Goal: Transaction & Acquisition: Subscribe to service/newsletter

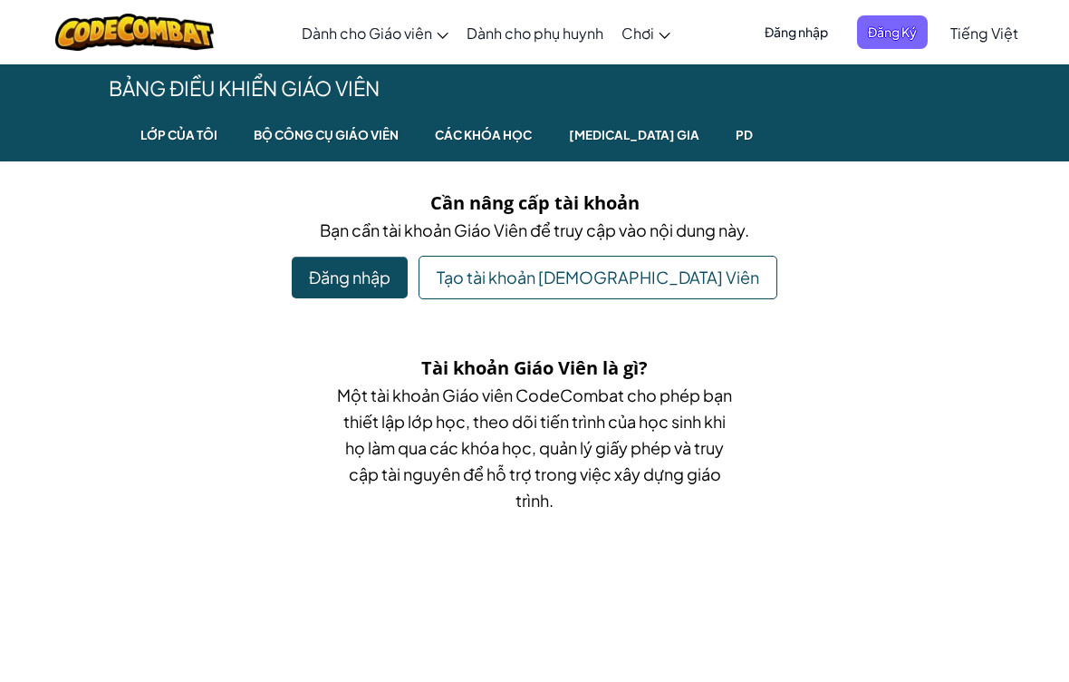
click at [408, 278] on div "Đăng nhập" at bounding box center [350, 277] width 116 height 42
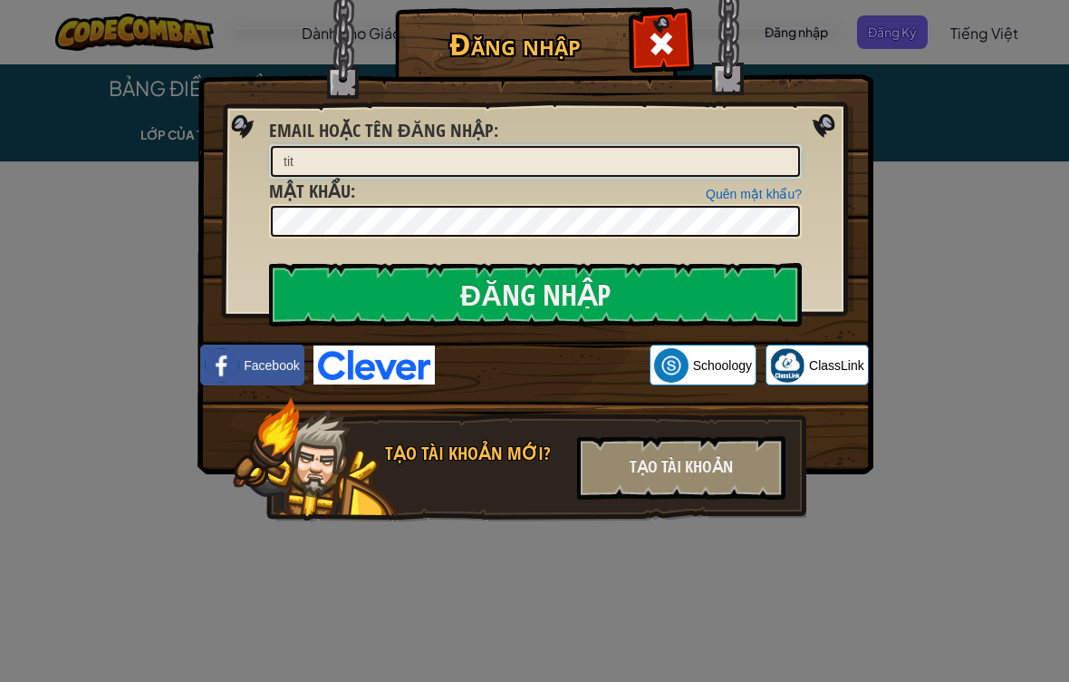
type input "tit"
click at [352, 284] on input "Đăng nhập" at bounding box center [535, 294] width 533 height 63
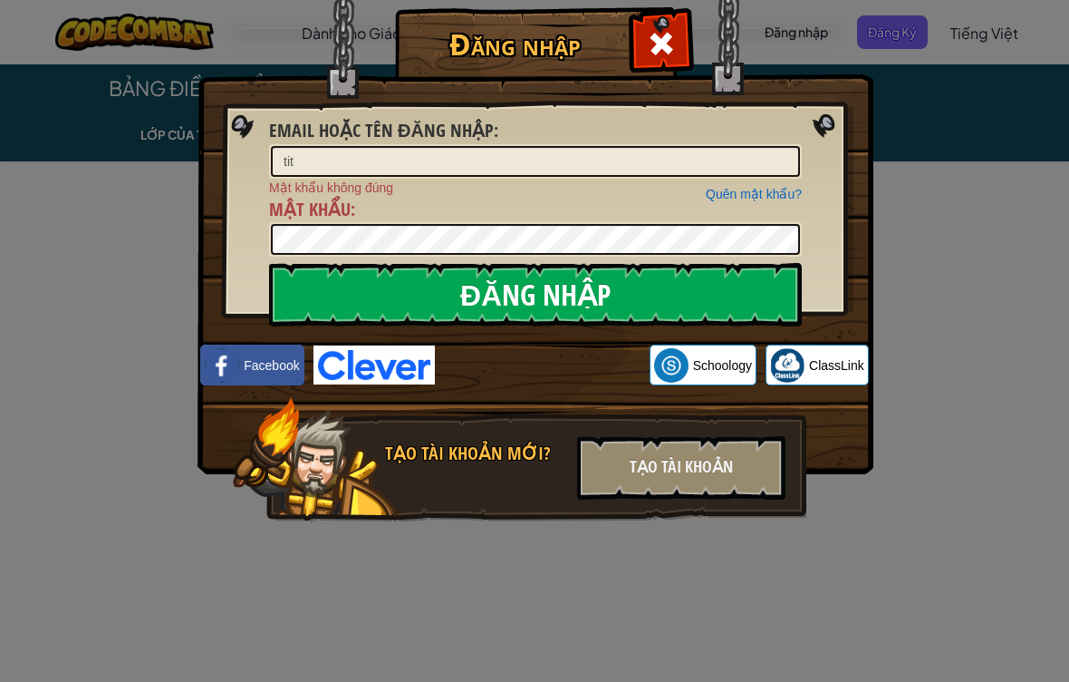
click at [352, 284] on input "Đăng nhập" at bounding box center [535, 294] width 533 height 63
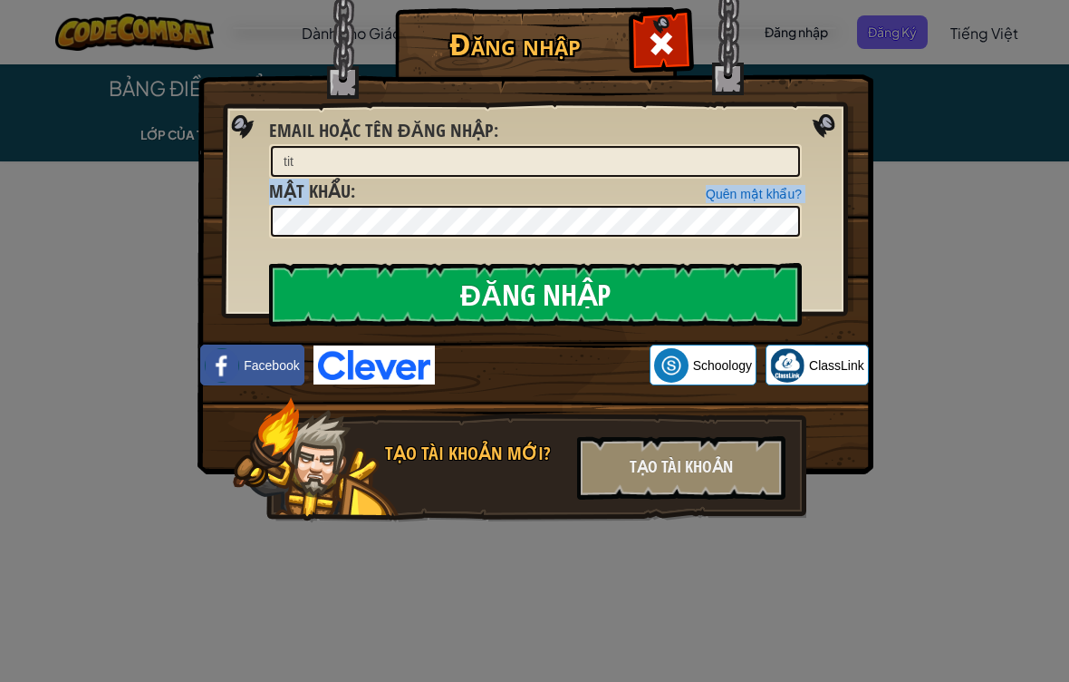
click at [352, 284] on input "Đăng nhập" at bounding box center [535, 294] width 533 height 63
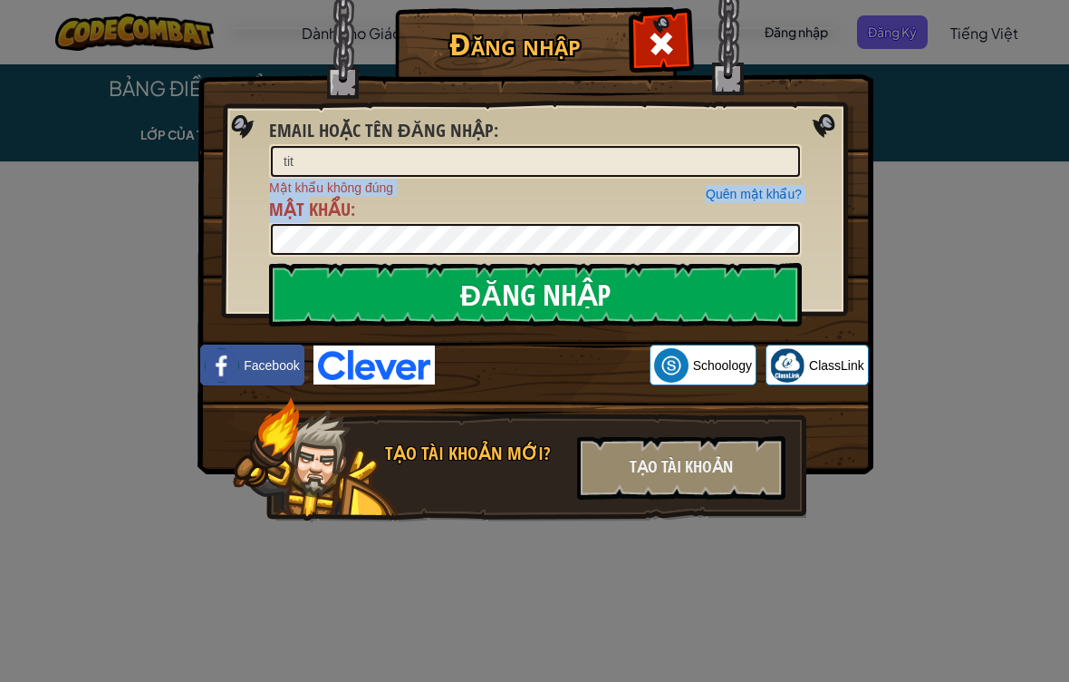
click at [352, 284] on input "Đăng nhập" at bounding box center [535, 294] width 533 height 63
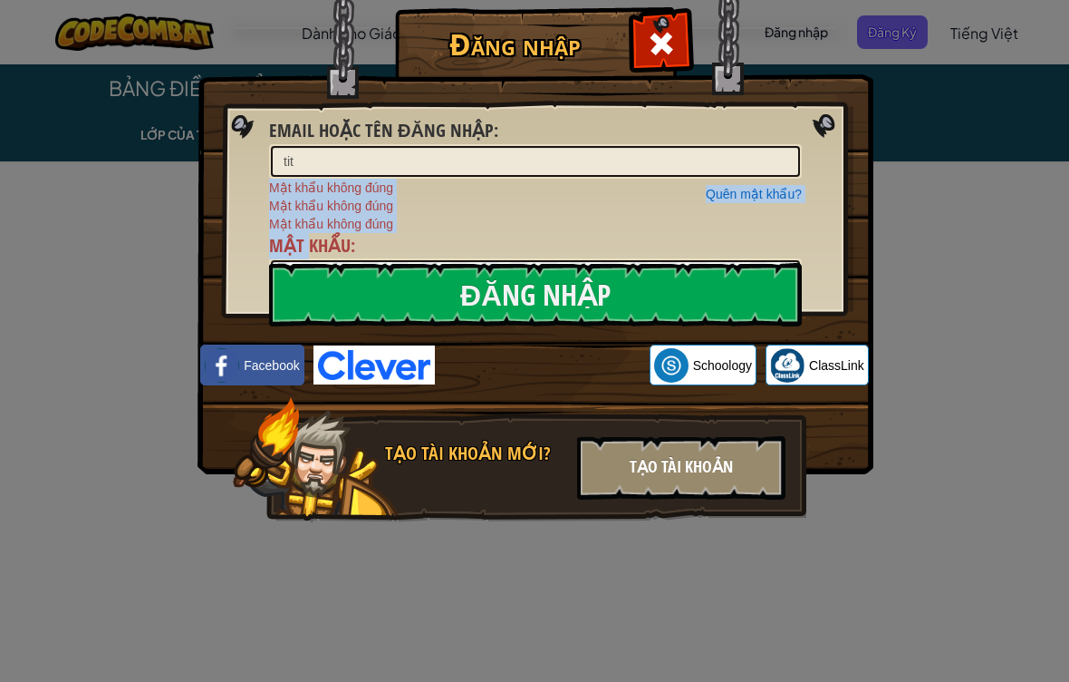
click at [643, 498] on div "Tạo tài khoản" at bounding box center [681, 467] width 208 height 63
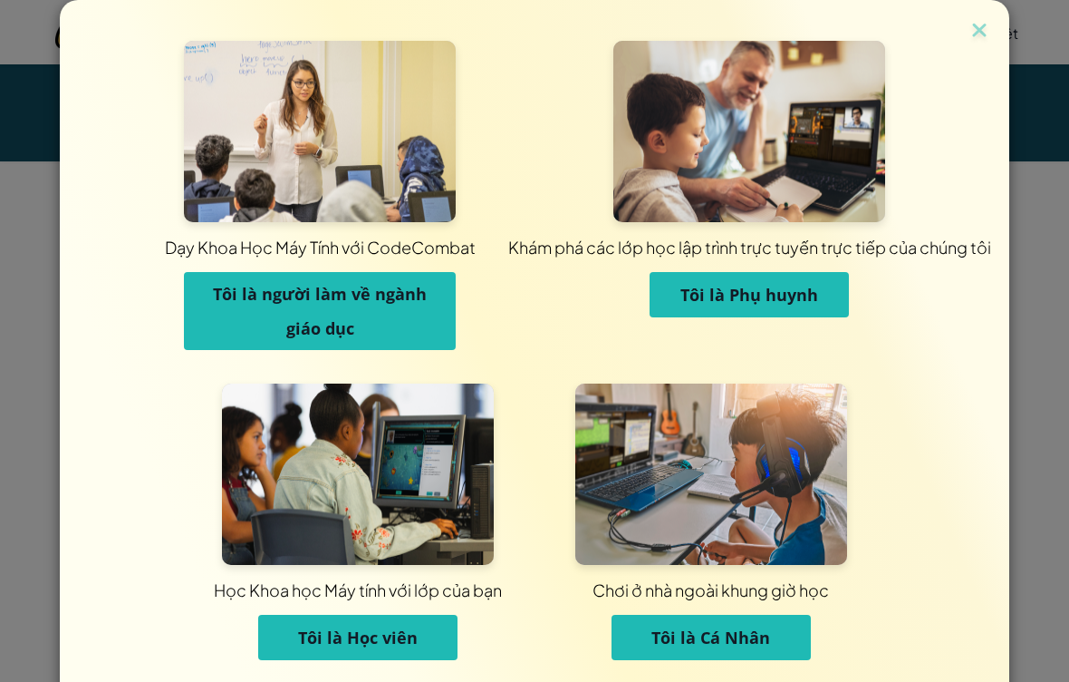
click at [848, 533] on div "Chơi ở nhà ngoài khung giờ học Tôi là [PERSON_NAME]" at bounding box center [711, 530] width 353 height 295
click at [410, 634] on span "Tôi là Học viên" at bounding box center [358, 637] width 120 height 22
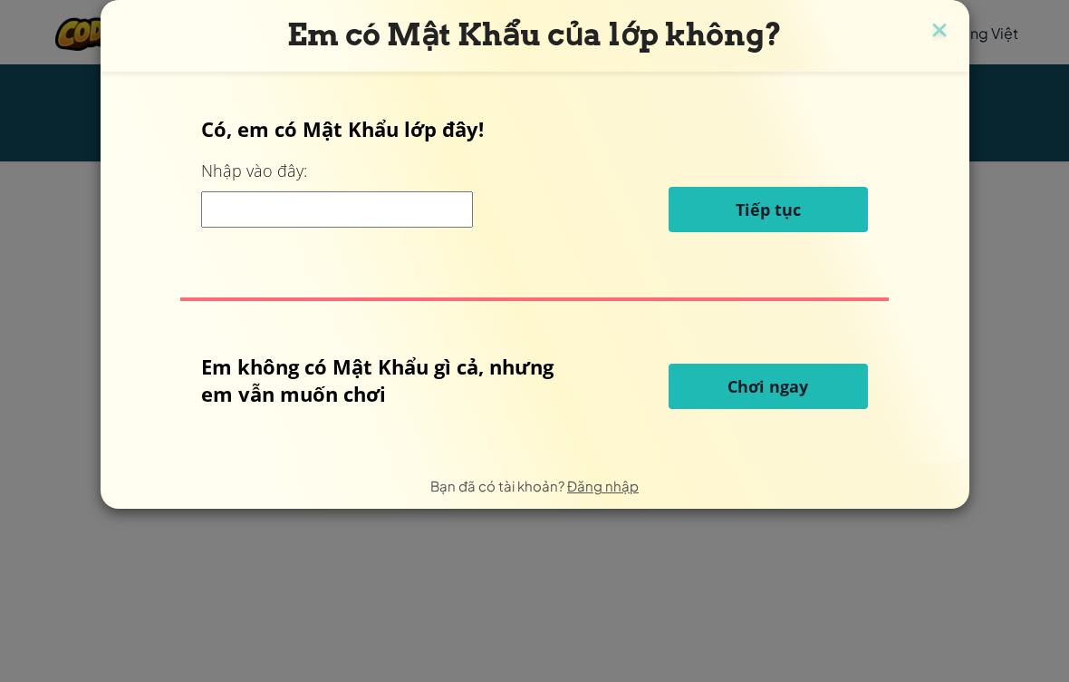
click at [825, 399] on button "Chơi ngay" at bounding box center [768, 385] width 199 height 45
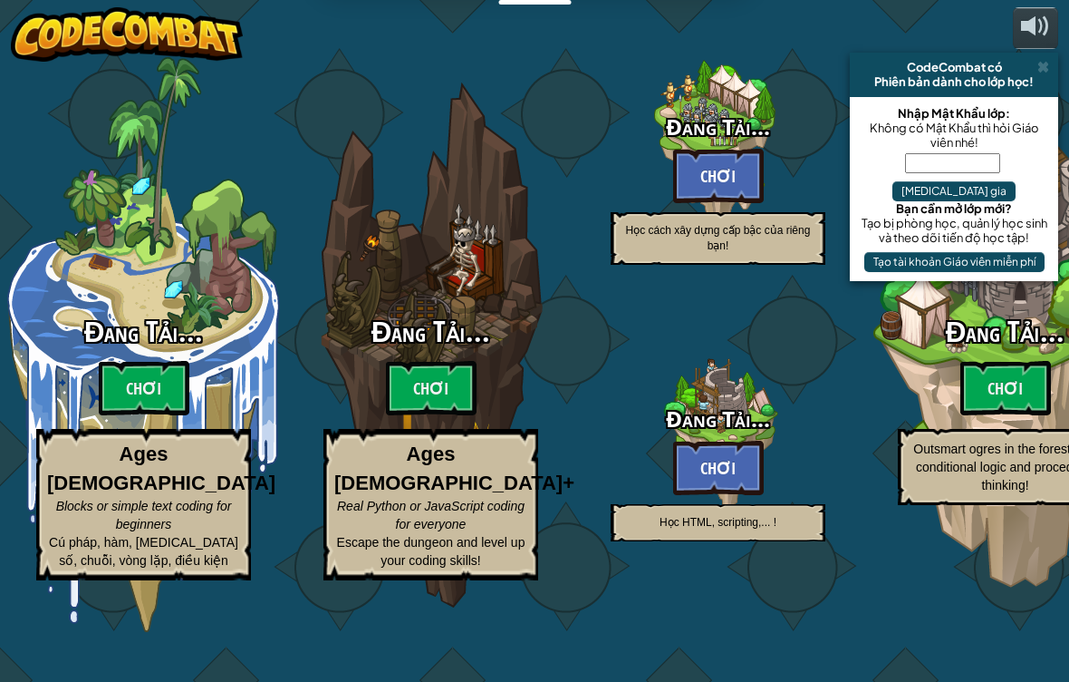
select select "vi"
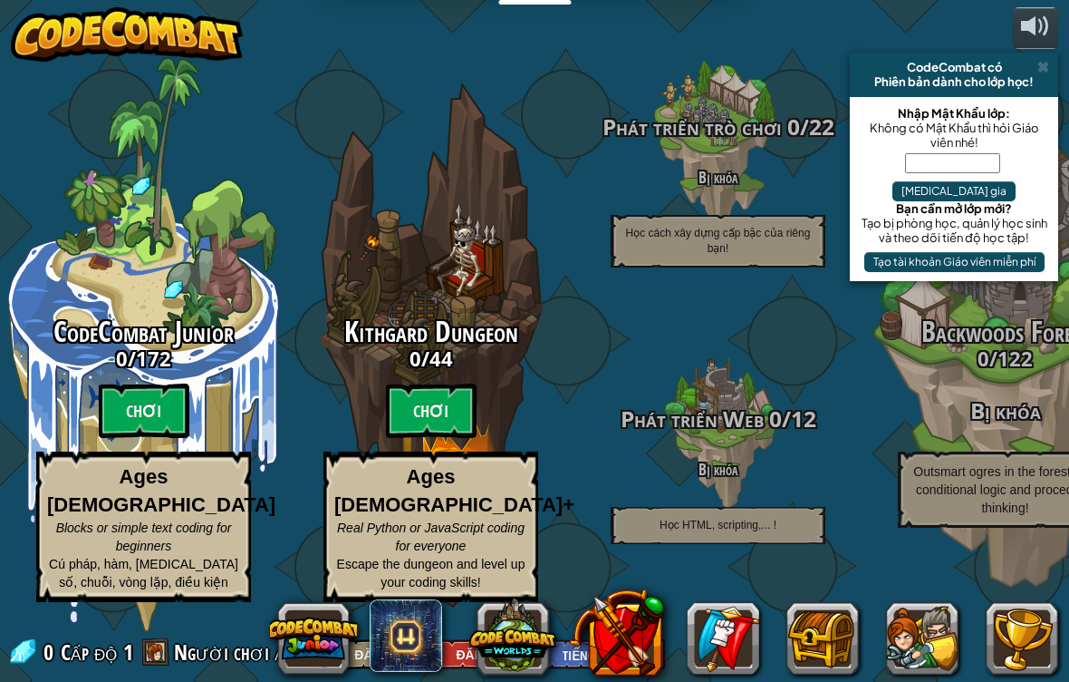
click at [825, 399] on div "Phát triển Web 0 / 12 Bị khóa Học HTML, scripting,... !" at bounding box center [718, 435] width 287 height 287
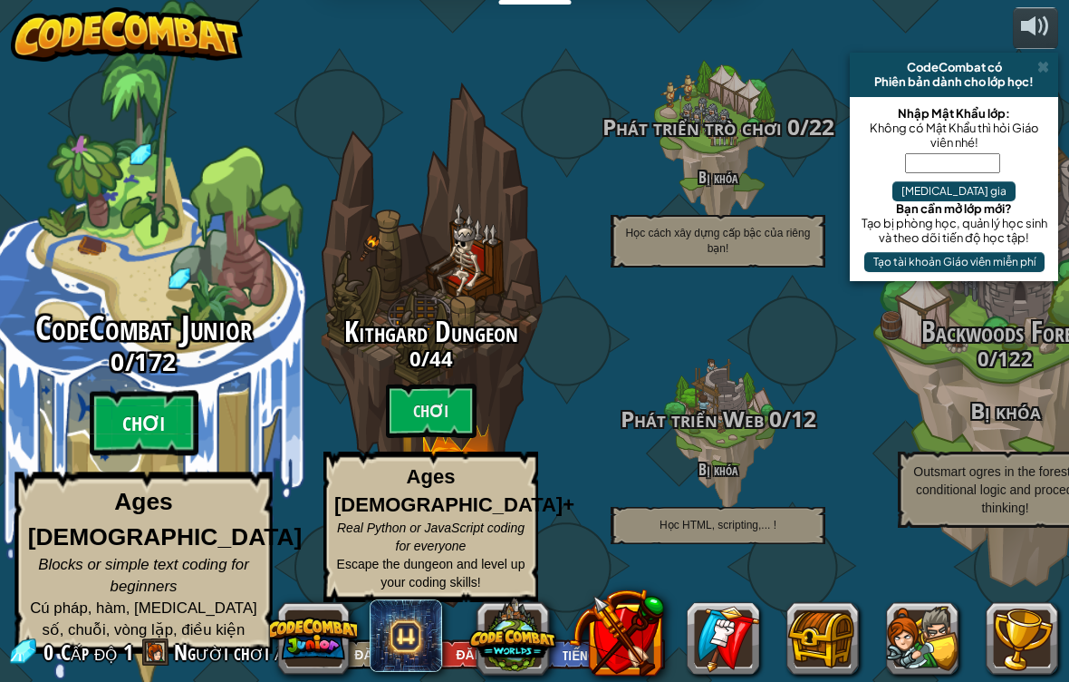
click at [166, 427] on btn "Chơi" at bounding box center [144, 423] width 109 height 65
select select "vi"
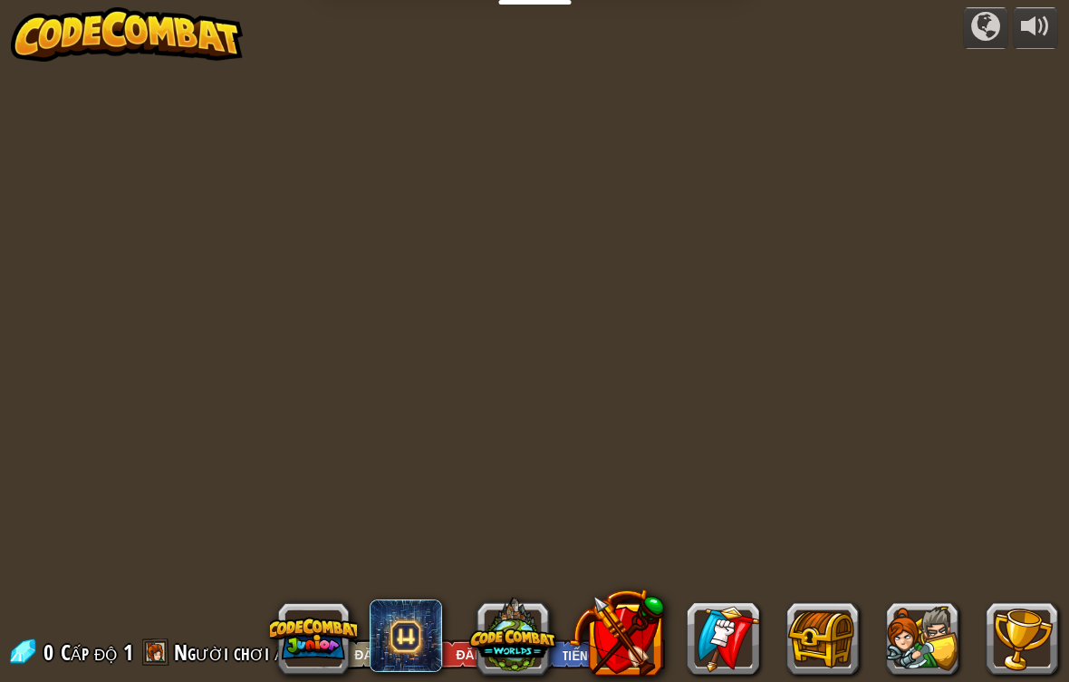
select select "vi"
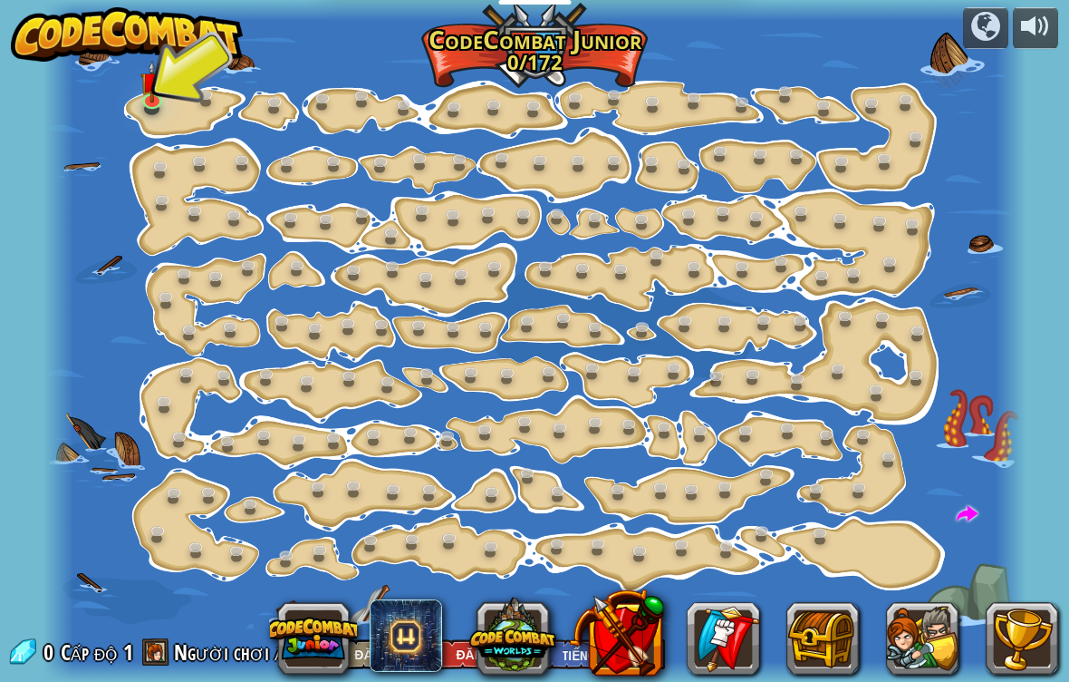
click at [130, 111] on div at bounding box center [535, 341] width 982 height 682
click at [177, 106] on div at bounding box center [535, 341] width 982 height 682
click at [166, 84] on div at bounding box center [535, 341] width 982 height 682
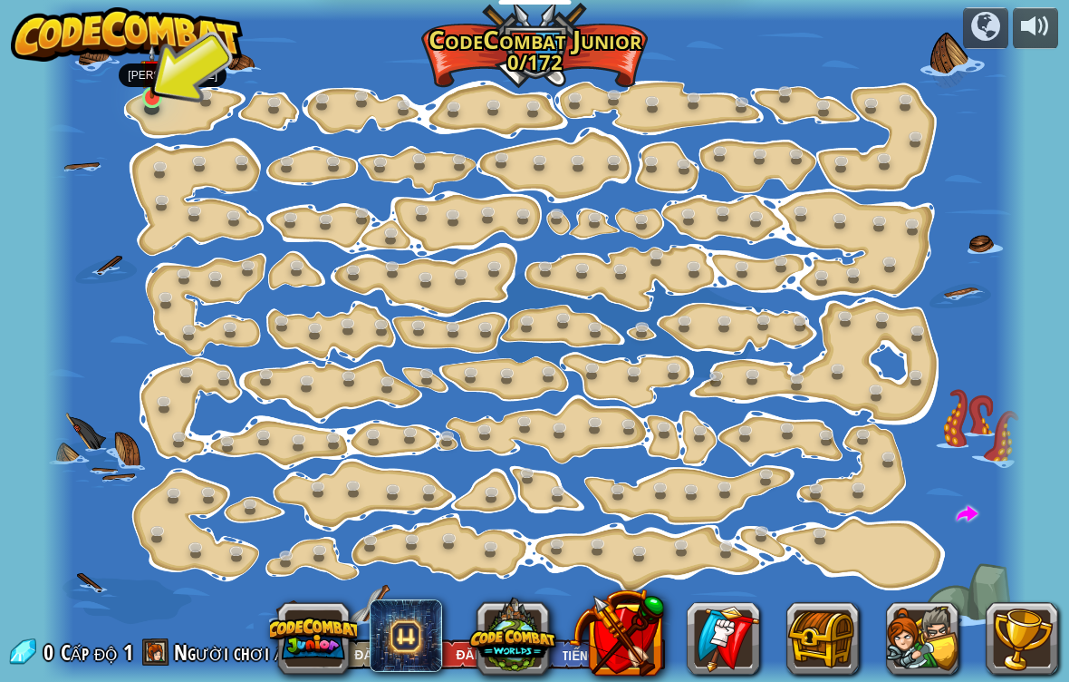
click at [166, 99] on link at bounding box center [154, 99] width 36 height 36
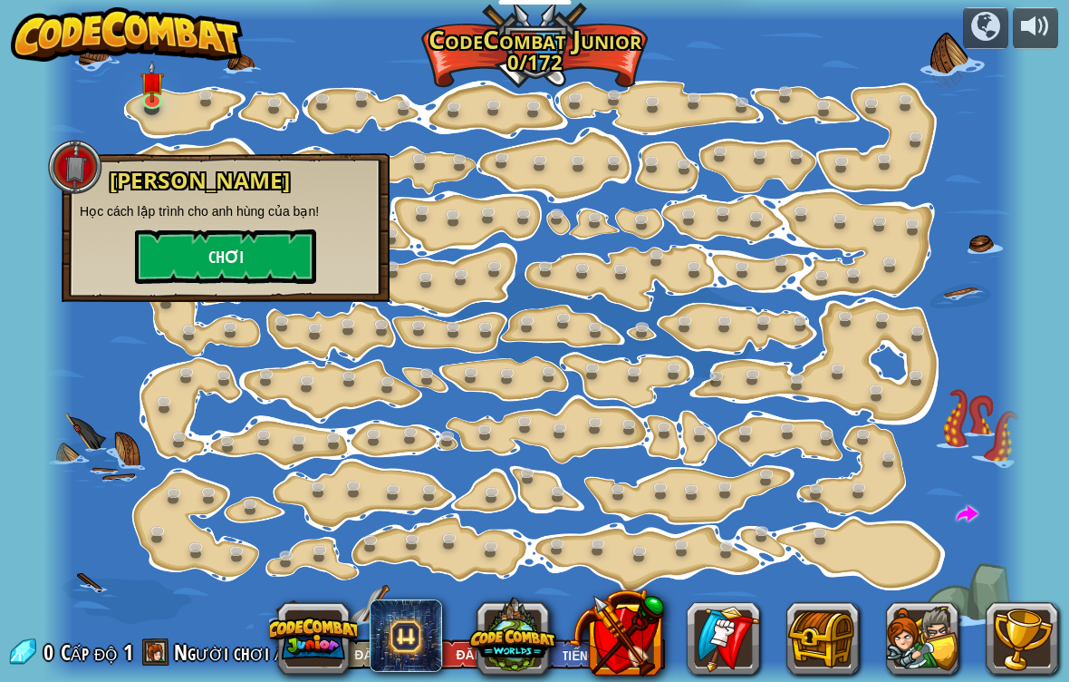
click at [227, 274] on button "Chơi" at bounding box center [225, 256] width 181 height 54
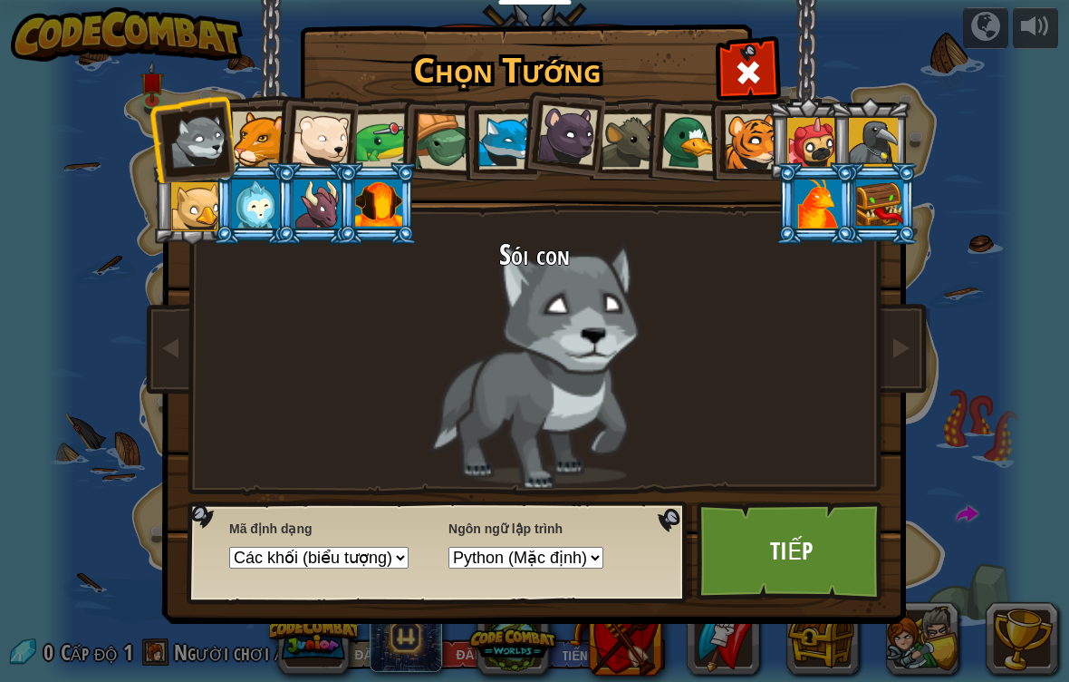
click at [579, 130] on div at bounding box center [567, 135] width 61 height 61
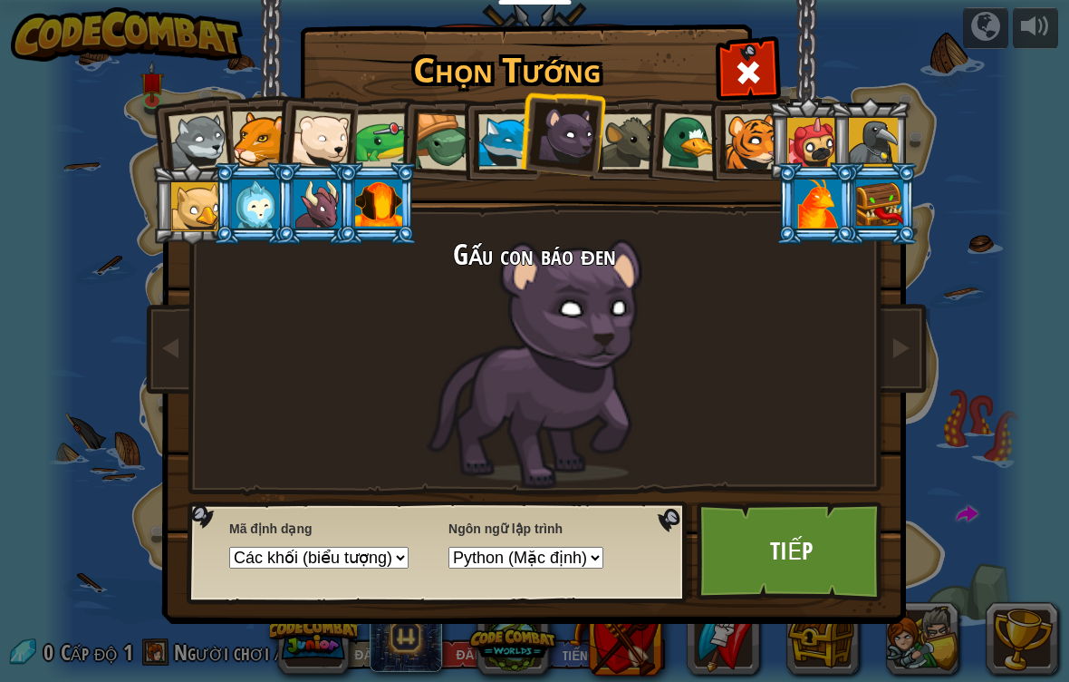
click at [817, 136] on div at bounding box center [812, 142] width 49 height 49
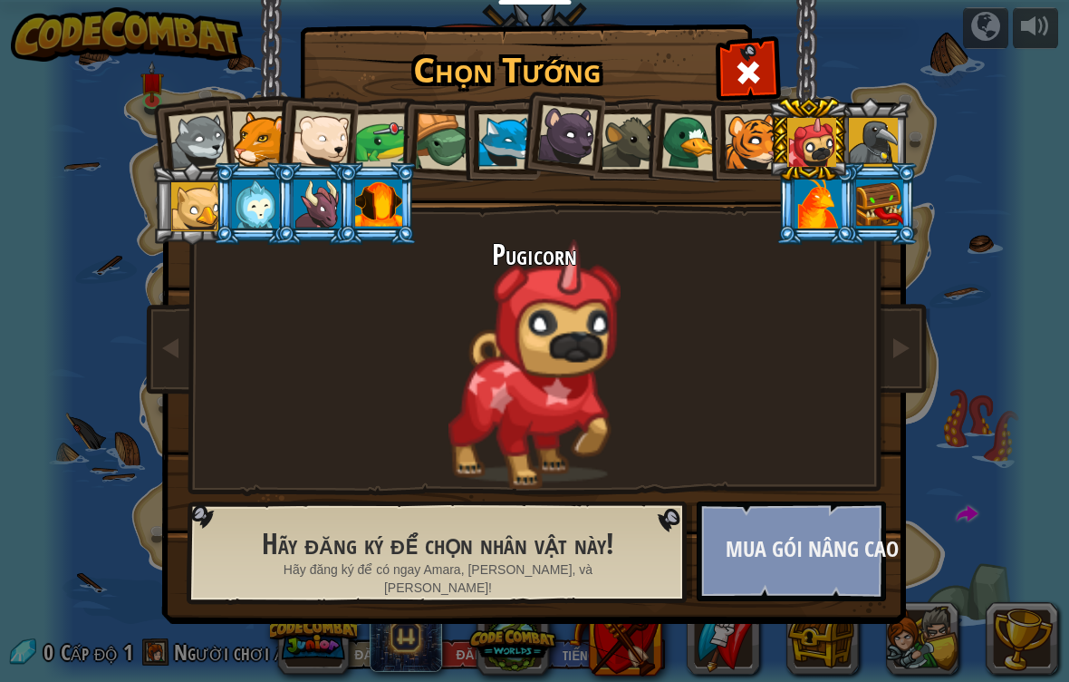
click at [803, 547] on button "Mua gói nâng cao" at bounding box center [791, 551] width 189 height 100
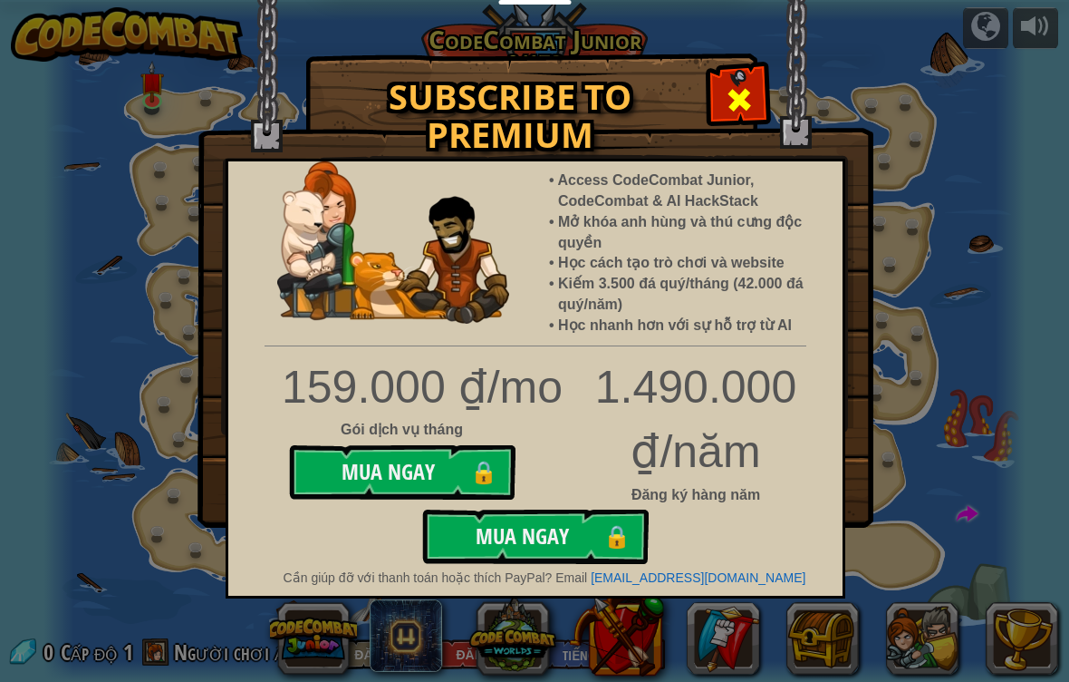
click at [753, 108] on span at bounding box center [739, 99] width 29 height 29
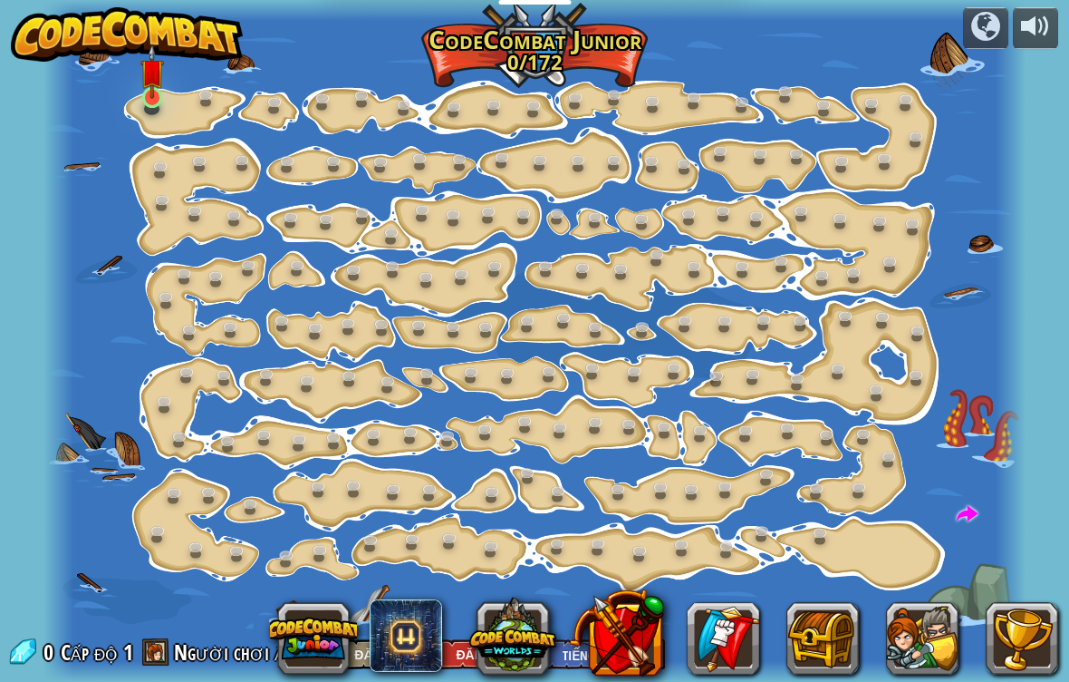
click at [160, 104] on link at bounding box center [154, 99] width 36 height 36
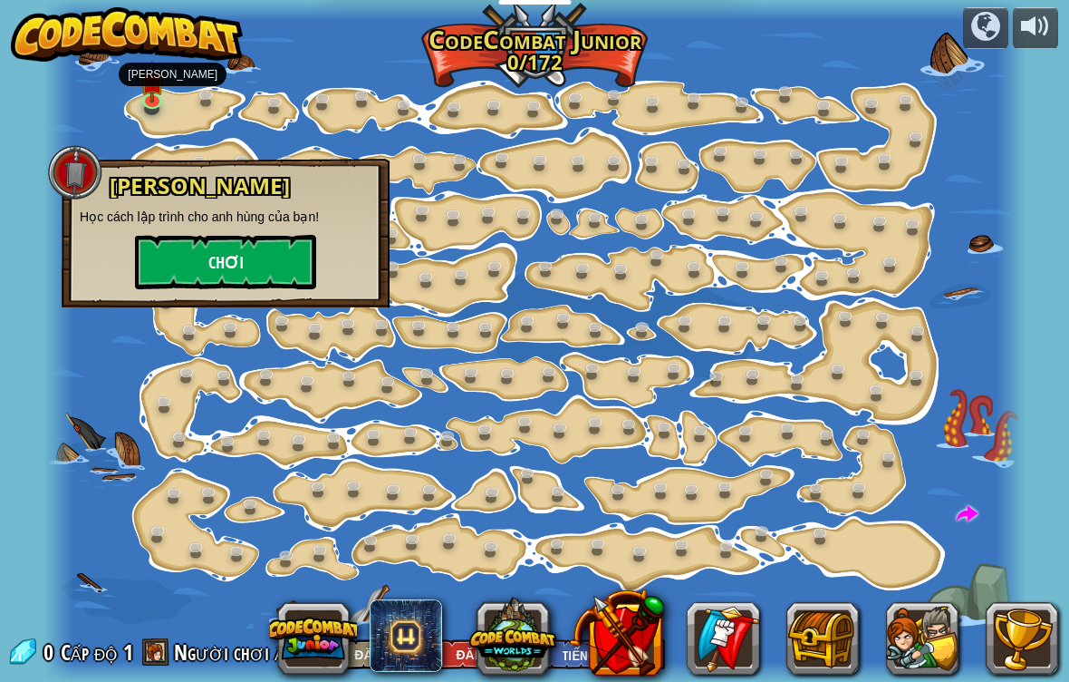
click at [222, 261] on button "Chơi" at bounding box center [225, 262] width 181 height 54
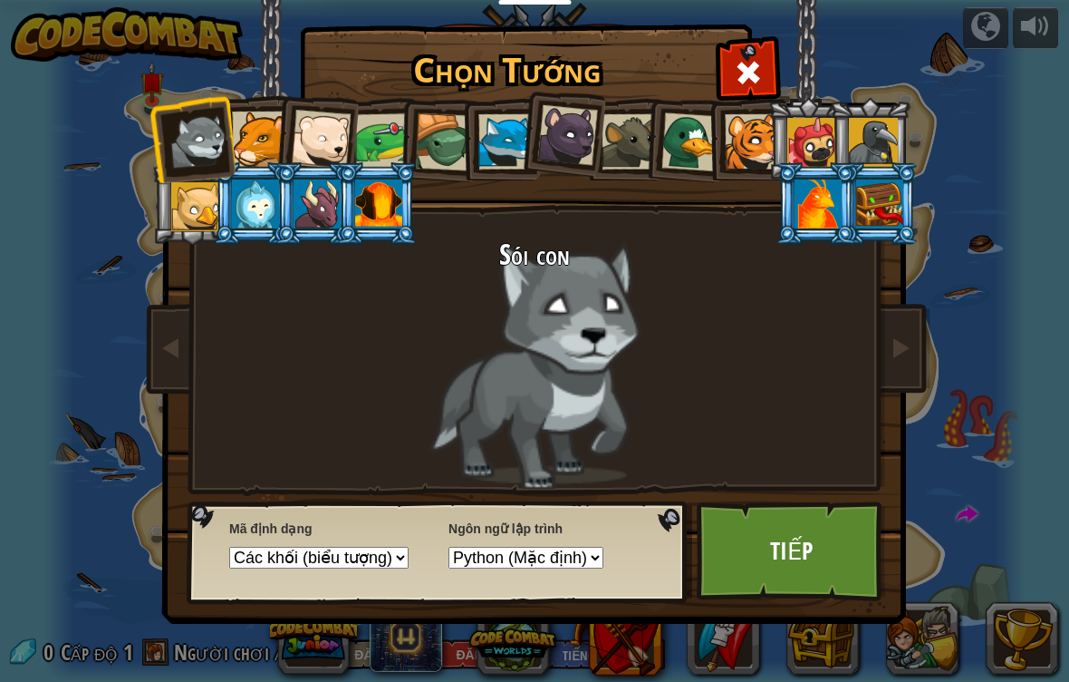
click at [885, 131] on div at bounding box center [873, 142] width 49 height 49
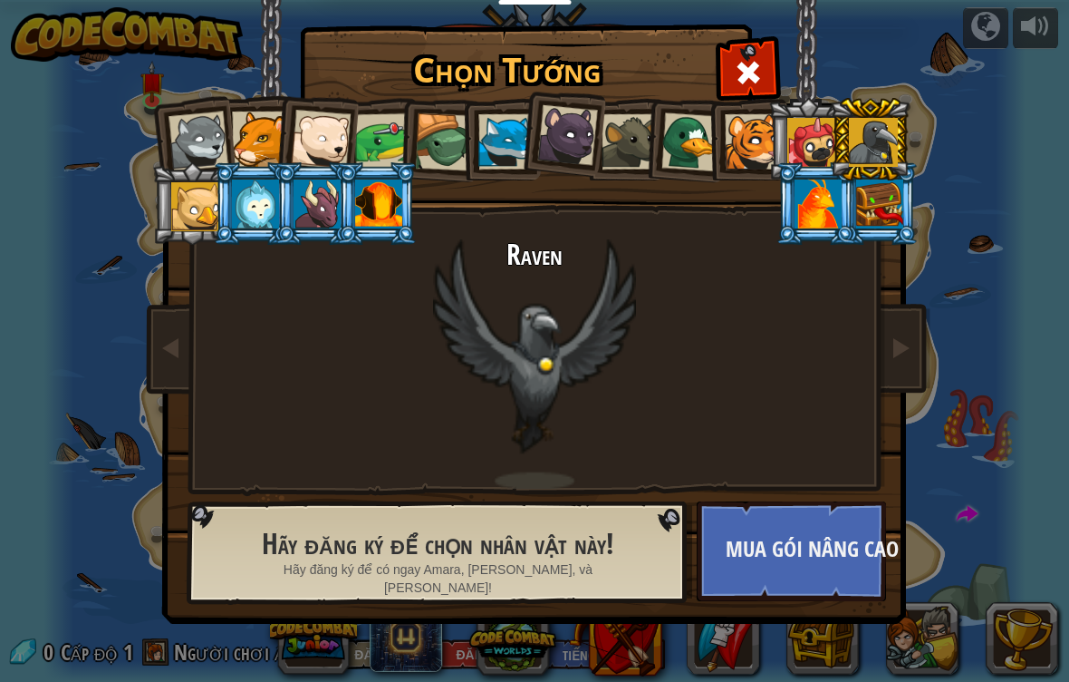
click at [801, 148] on div at bounding box center [812, 142] width 49 height 49
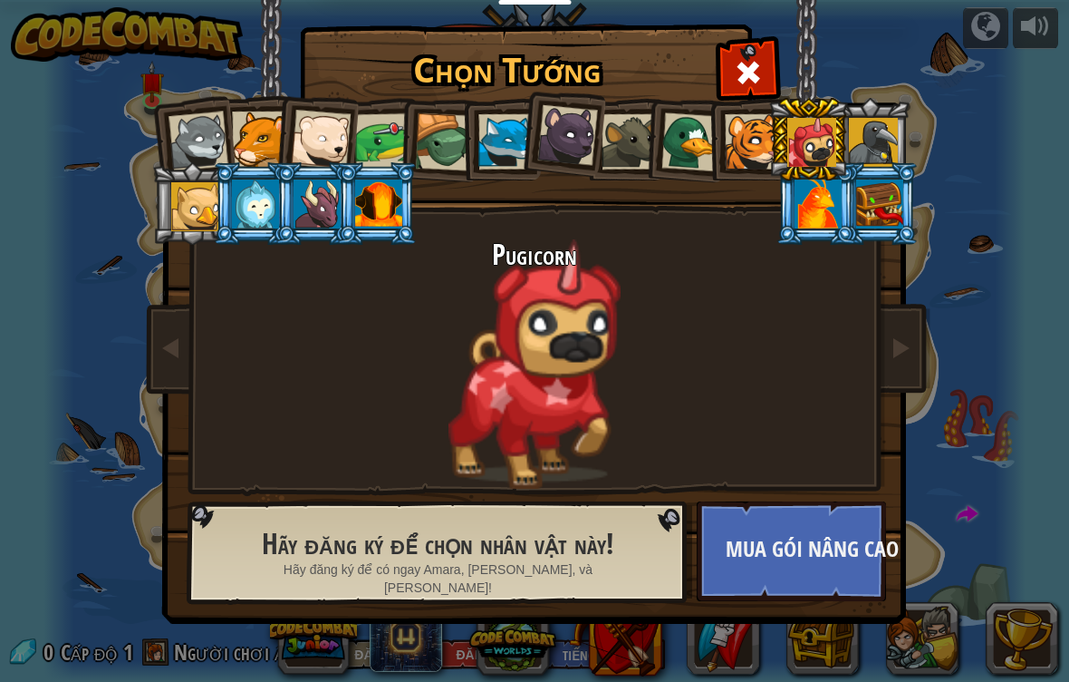
click at [260, 127] on div at bounding box center [259, 138] width 55 height 55
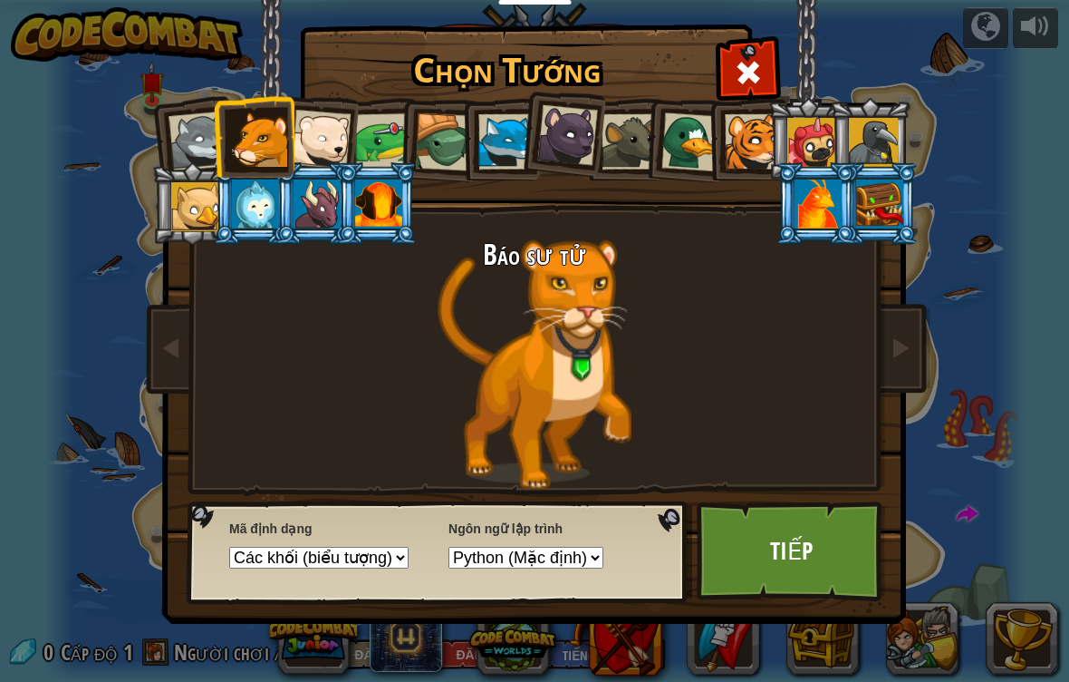
click at [338, 144] on div at bounding box center [321, 140] width 60 height 60
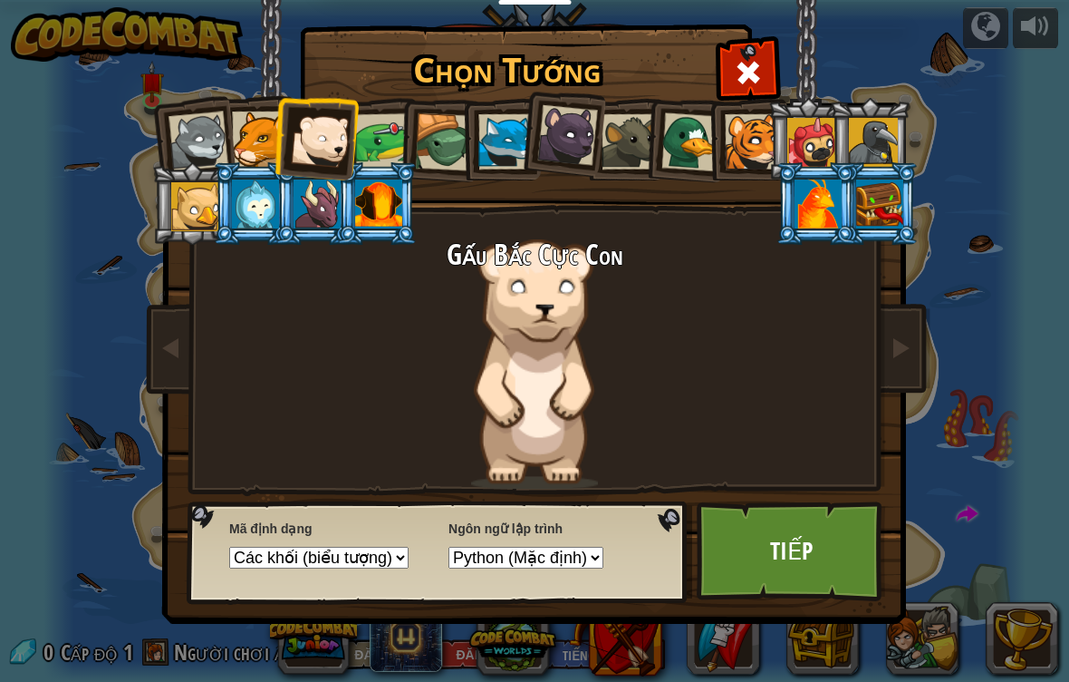
click at [395, 136] on div at bounding box center [383, 141] width 56 height 56
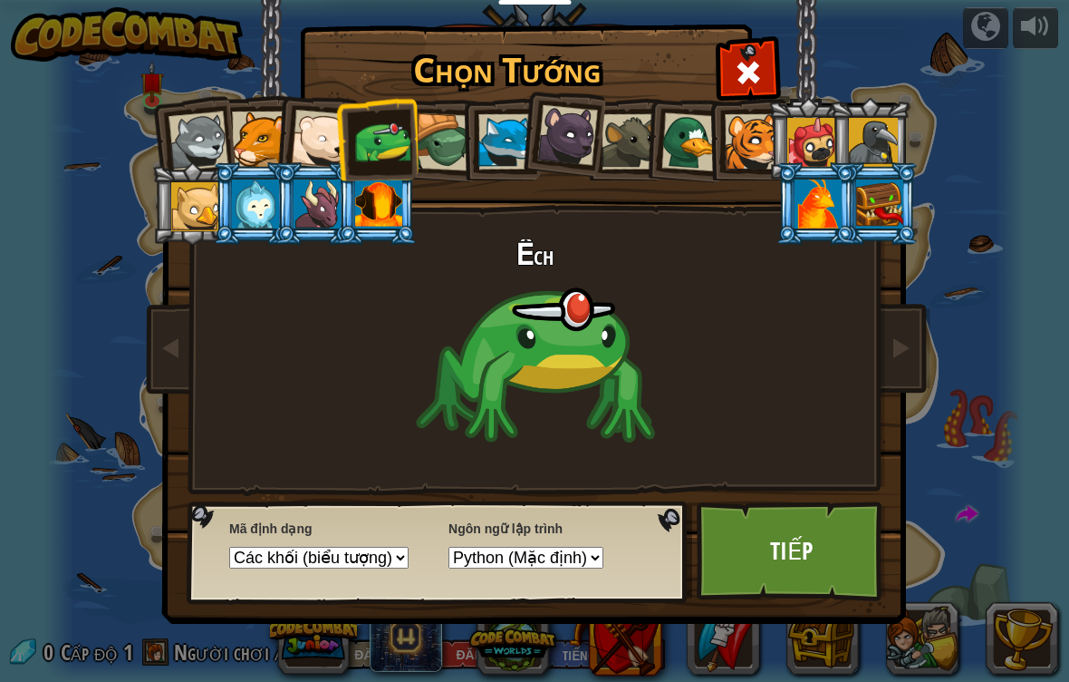
click at [434, 145] on div at bounding box center [444, 142] width 58 height 58
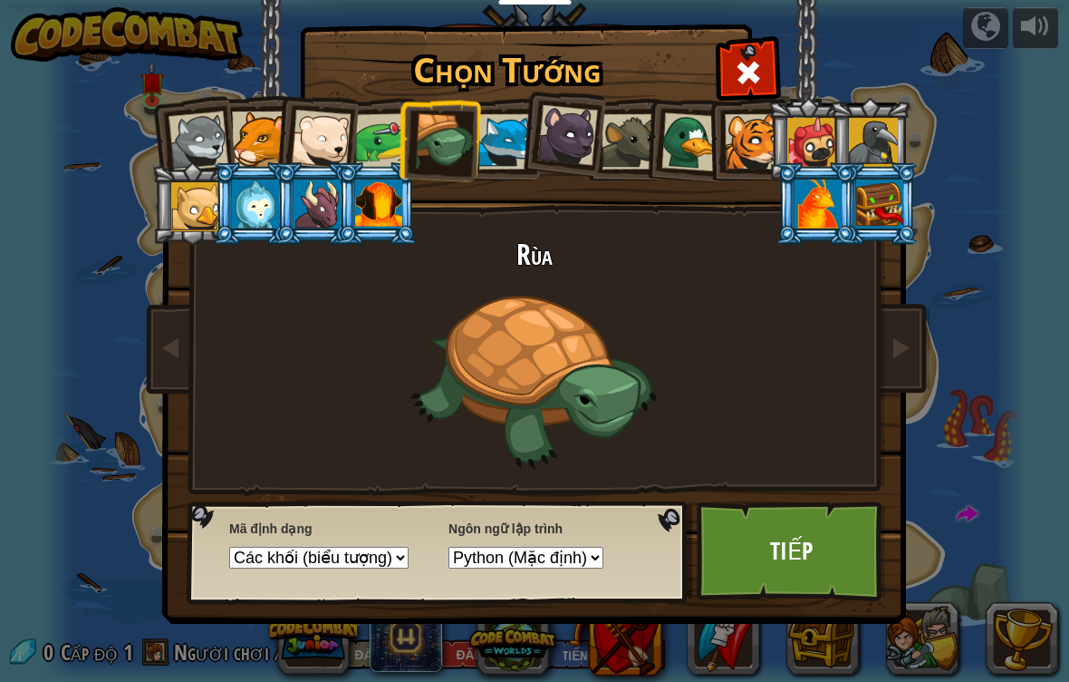
click at [363, 134] on div at bounding box center [383, 141] width 56 height 56
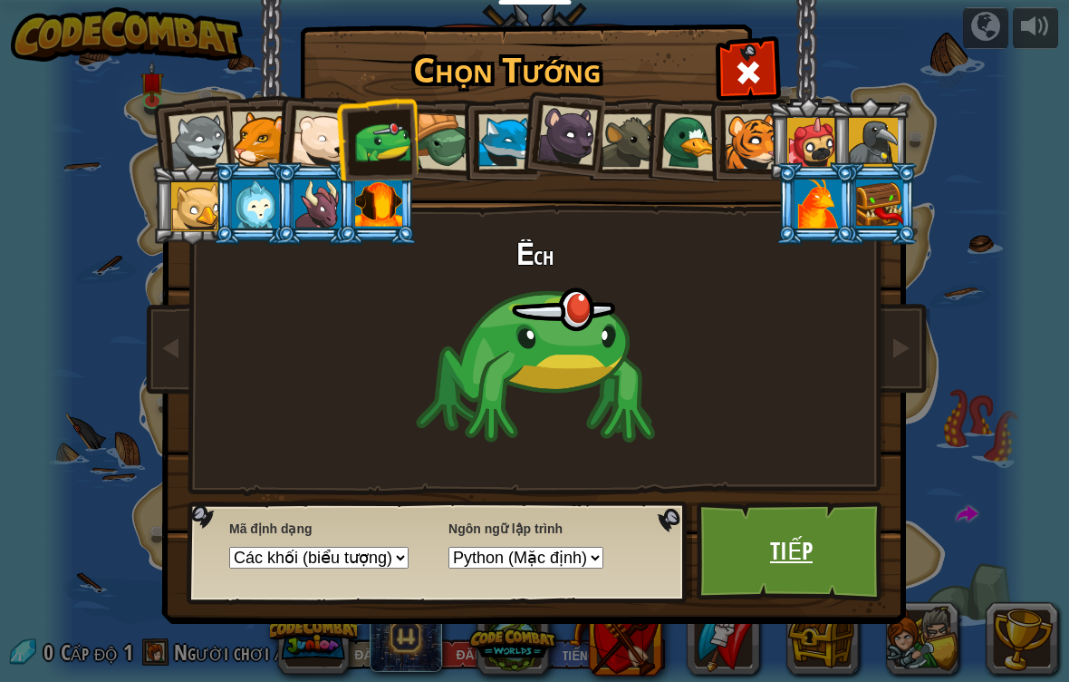
click at [834, 567] on link "Tiếp" at bounding box center [791, 551] width 189 height 100
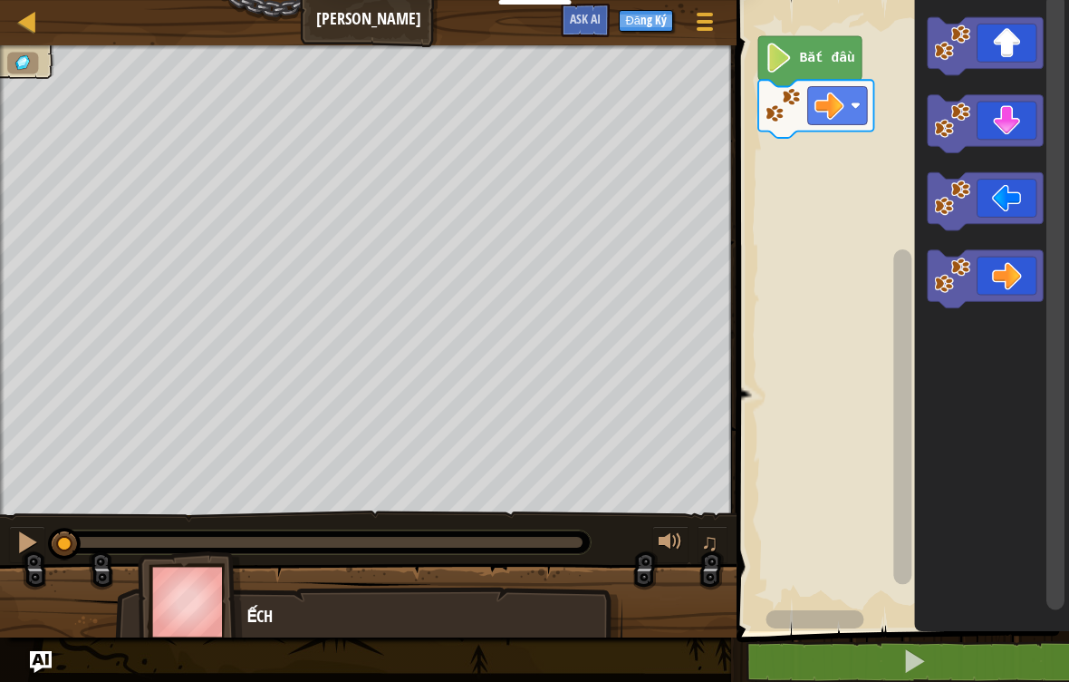
click at [833, 61] on text "Bắt đầu" at bounding box center [827, 58] width 55 height 15
click at [1001, 278] on icon "Không gian làm việc Blockly" at bounding box center [985, 279] width 115 height 58
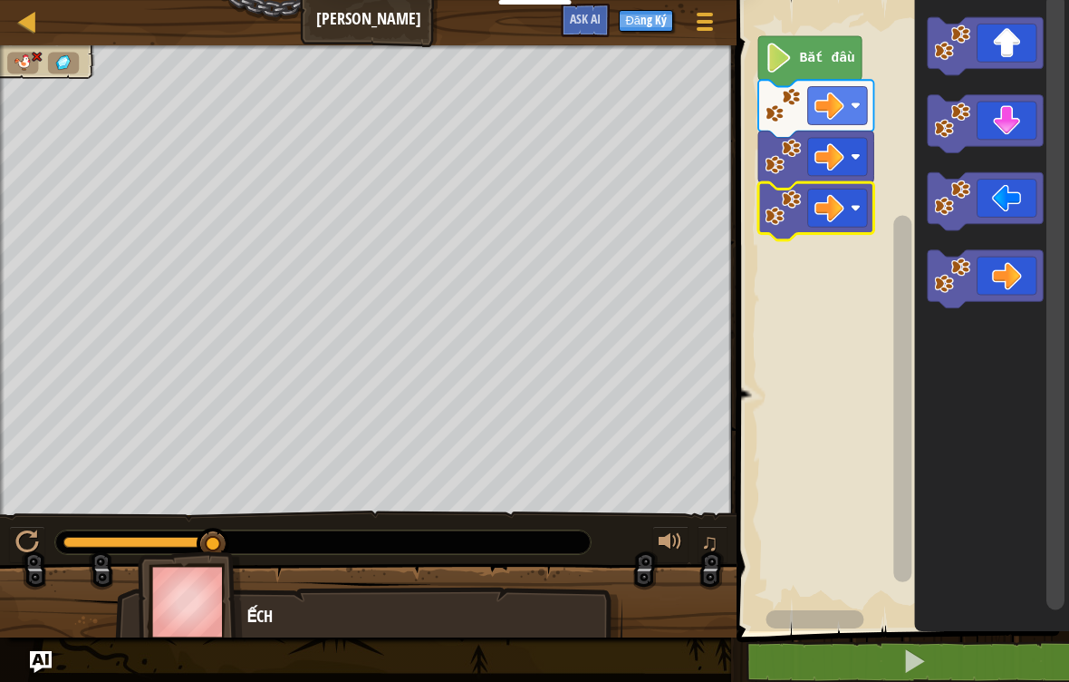
click at [0, 0] on html "Dành cho Giáo viên Tạo Tài Khoản Miễn Phí. Giải pháp Trường học & Quận Xem Trướ…" at bounding box center [534, 0] width 1069 height 0
click at [38, 24] on div at bounding box center [27, 21] width 23 height 23
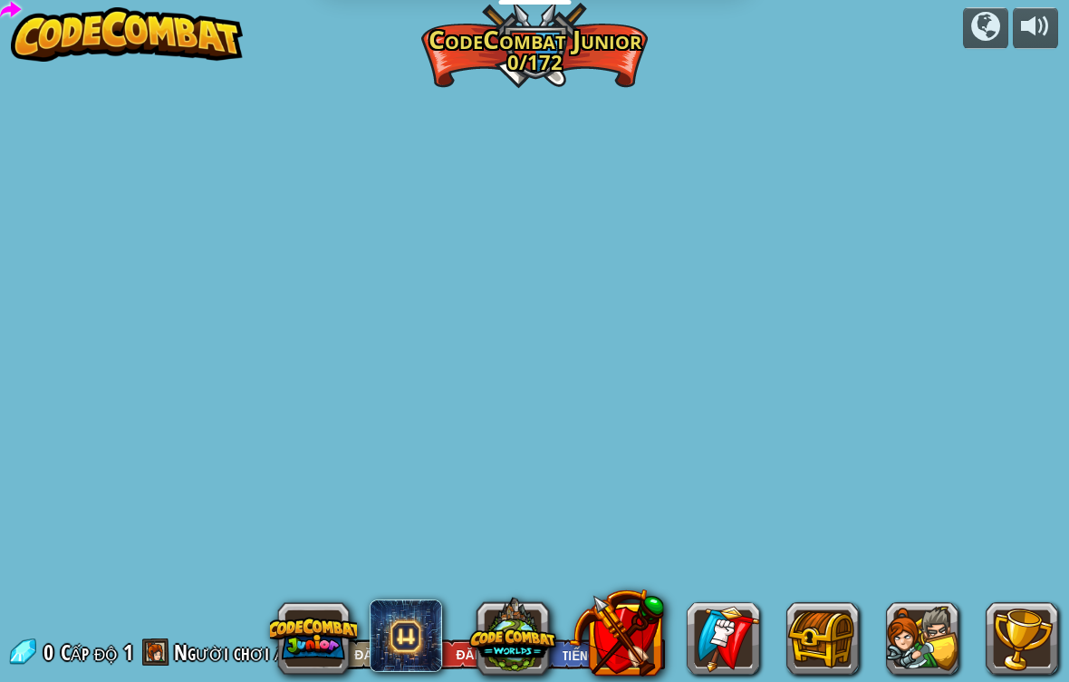
select select "vi"
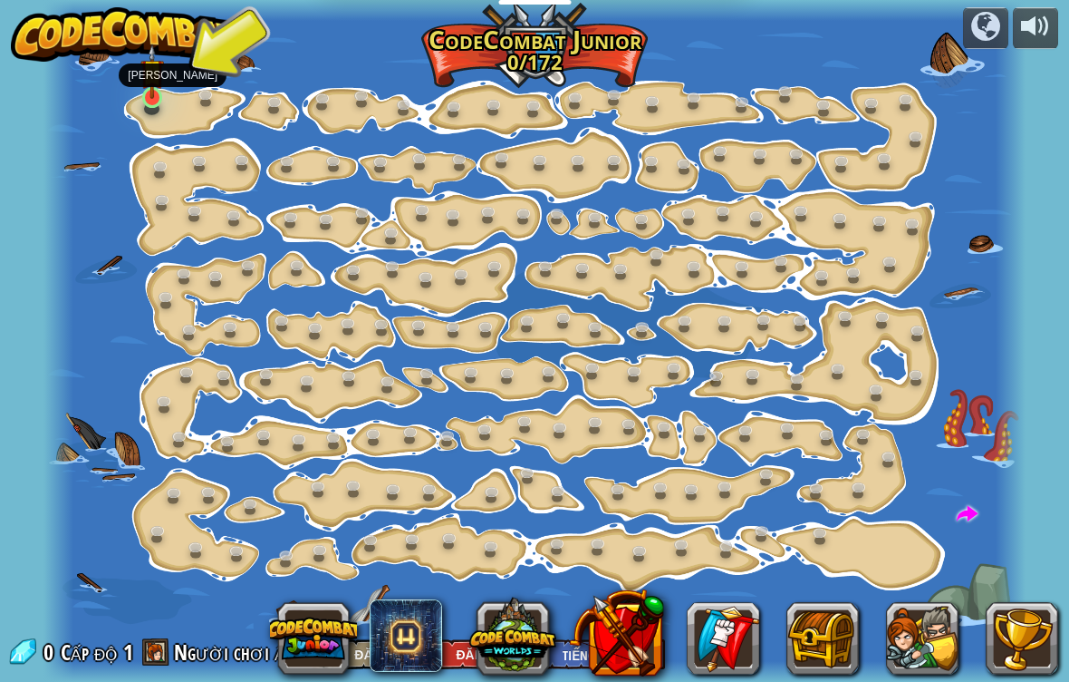
click at [151, 96] on img at bounding box center [152, 71] width 24 height 55
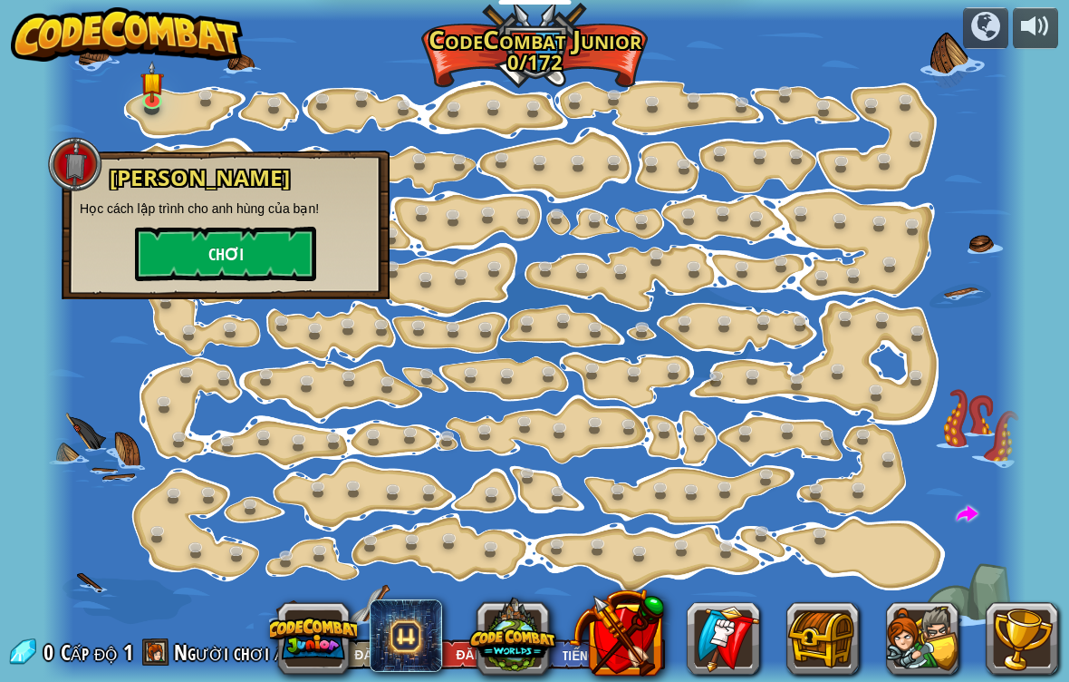
click at [250, 271] on button "Chơi" at bounding box center [225, 254] width 181 height 54
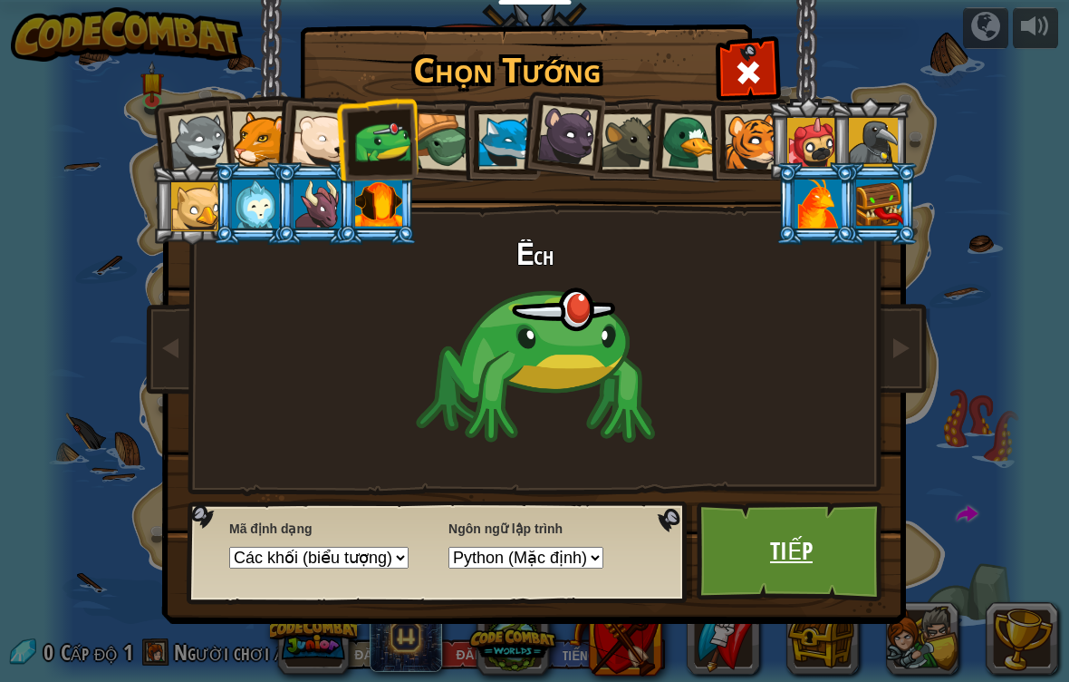
click at [729, 547] on link "Tiếp" at bounding box center [791, 551] width 189 height 100
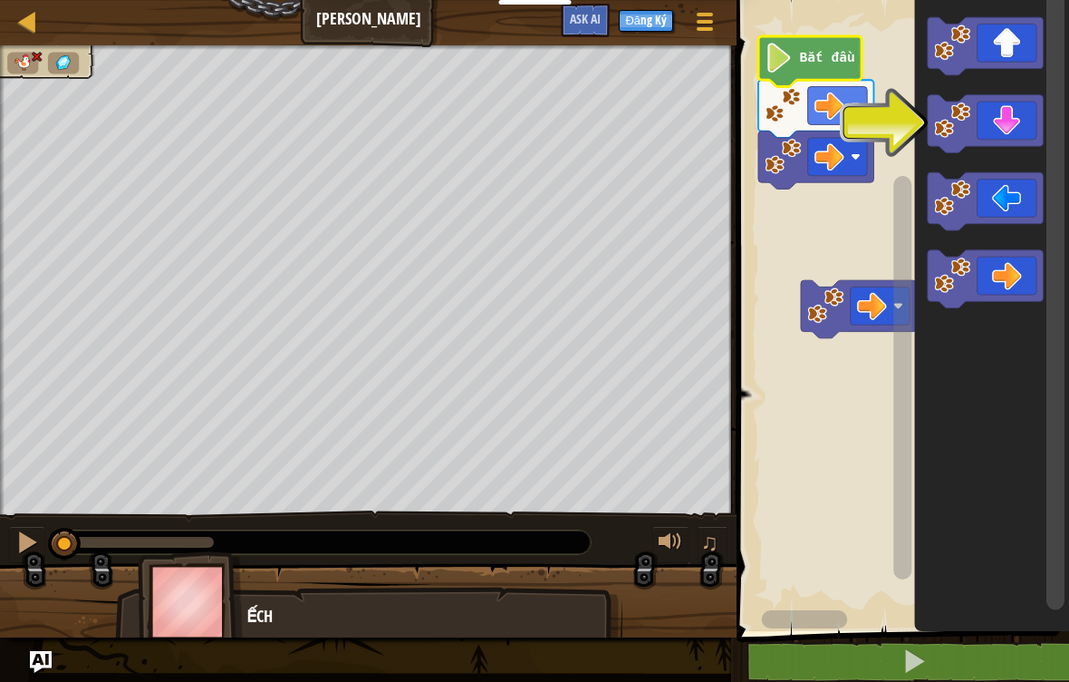
click at [793, 59] on image "Không gian làm việc Blockly" at bounding box center [779, 58] width 28 height 30
click at [785, 64] on image "Không gian làm việc Blockly" at bounding box center [779, 58] width 28 height 30
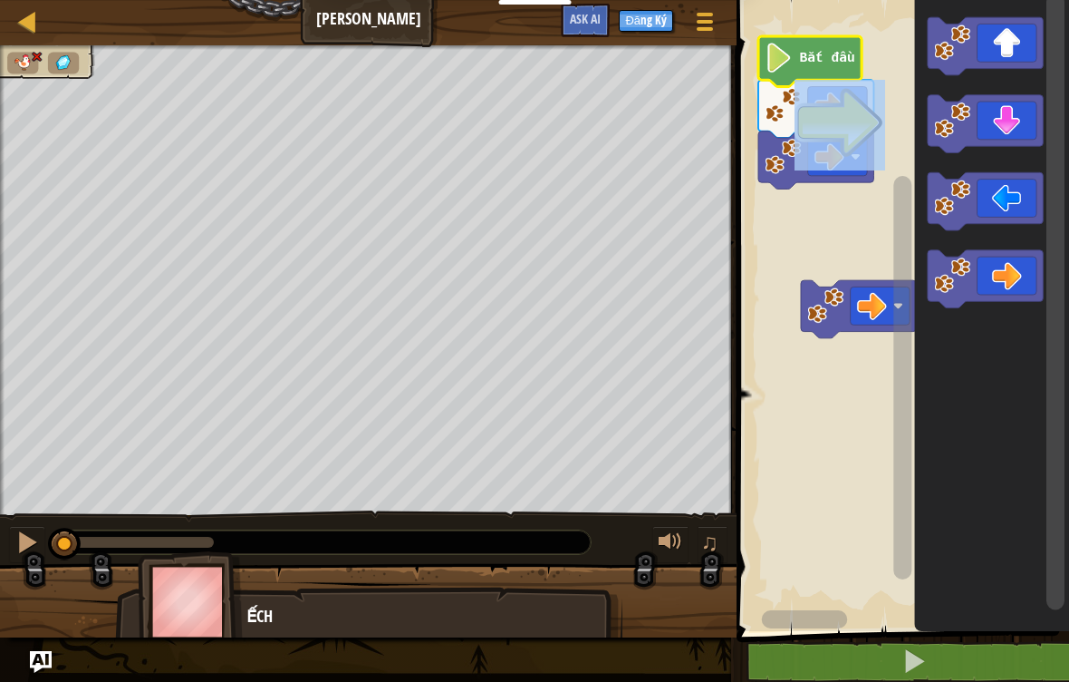
click at [785, 64] on image "Không gian làm việc Blockly" at bounding box center [779, 58] width 28 height 30
click at [998, 279] on icon "Không gian làm việc Blockly" at bounding box center [985, 279] width 115 height 58
click at [1009, 261] on icon "Không gian làm việc Blockly" at bounding box center [985, 279] width 115 height 58
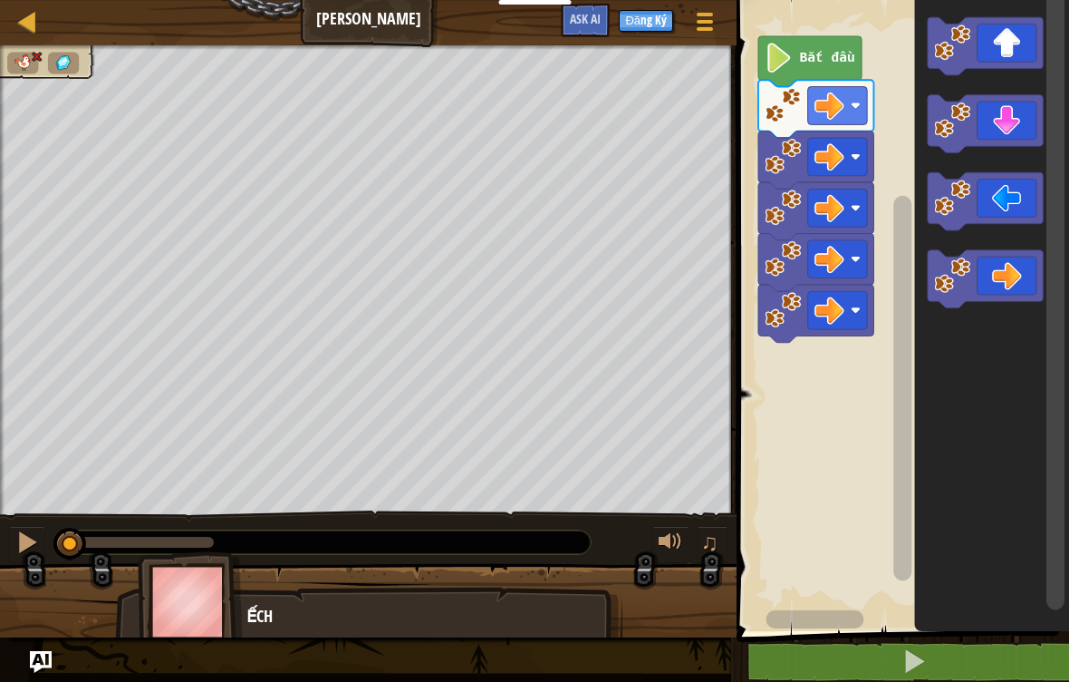
click at [1006, 275] on icon "Không gian làm việc Blockly" at bounding box center [985, 279] width 115 height 58
click at [1004, 281] on icon "Không gian làm việc Blockly" at bounding box center [985, 279] width 115 height 58
click at [998, 288] on icon "Không gian làm việc Blockly" at bounding box center [985, 279] width 115 height 58
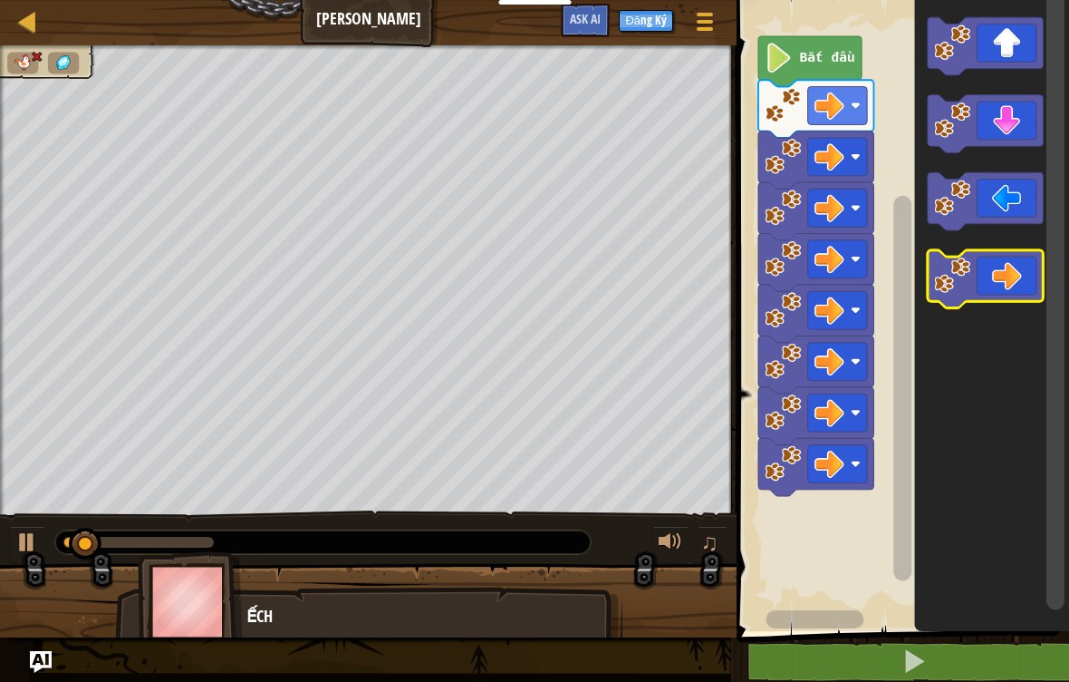
click at [998, 290] on icon "Không gian làm việc Blockly" at bounding box center [985, 279] width 115 height 58
click at [1000, 290] on icon "Không gian làm việc Blockly" at bounding box center [985, 279] width 115 height 58
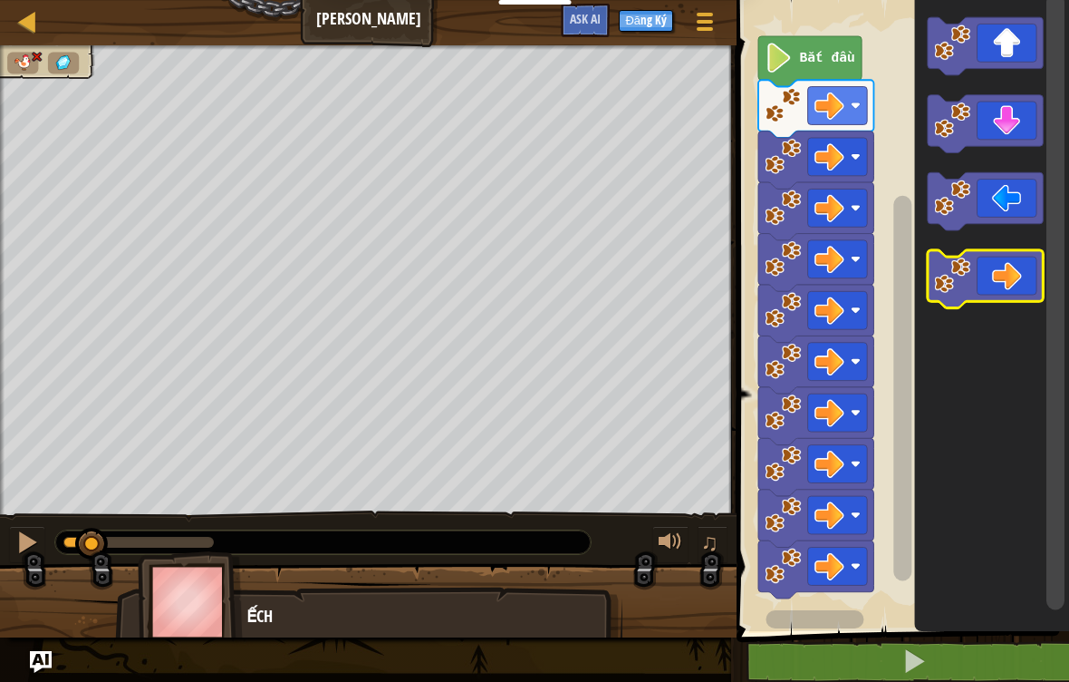
click at [1009, 288] on icon "Không gian làm việc Blockly" at bounding box center [985, 279] width 115 height 58
click at [1004, 291] on icon "Không gian làm việc Blockly" at bounding box center [985, 279] width 115 height 58
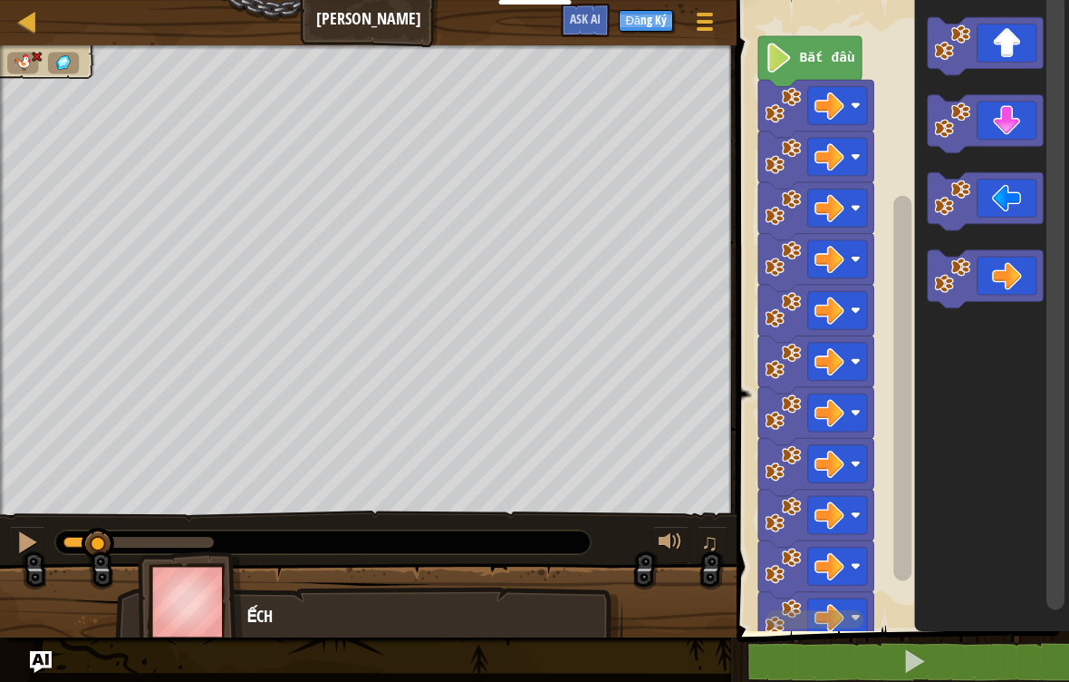
click at [1005, 290] on icon "Không gian làm việc Blockly" at bounding box center [985, 279] width 115 height 58
click at [1011, 290] on icon "Không gian làm việc Blockly" at bounding box center [985, 279] width 115 height 58
click at [1022, 287] on icon "Không gian làm việc Blockly" at bounding box center [985, 279] width 115 height 58
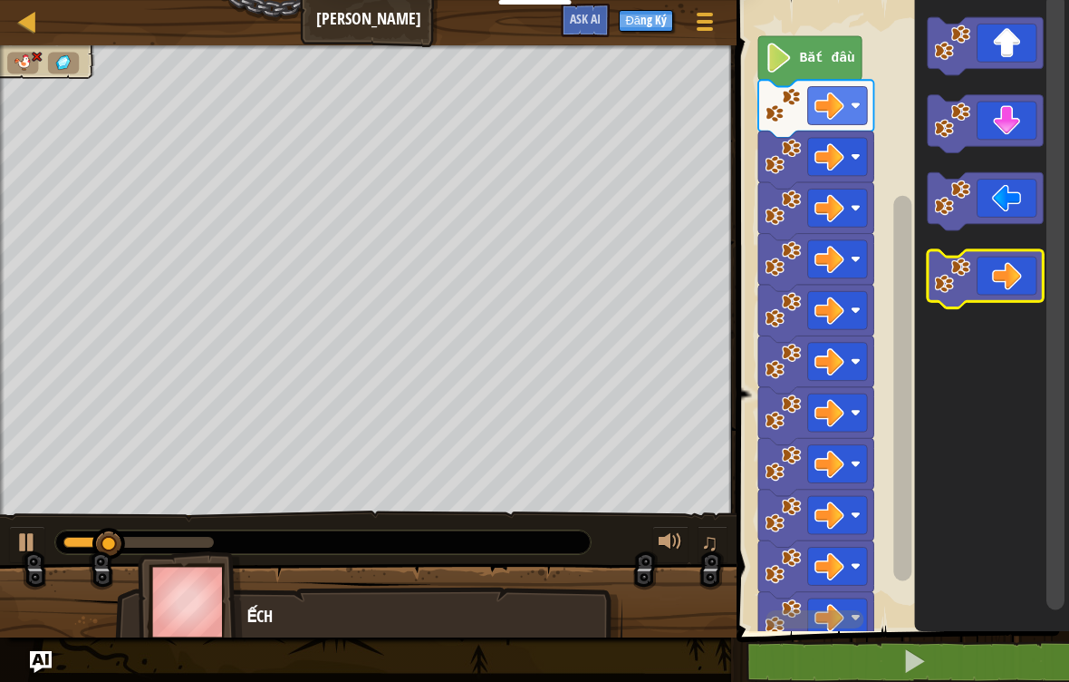
click at [1021, 288] on icon "Không gian làm việc Blockly" at bounding box center [985, 279] width 115 height 58
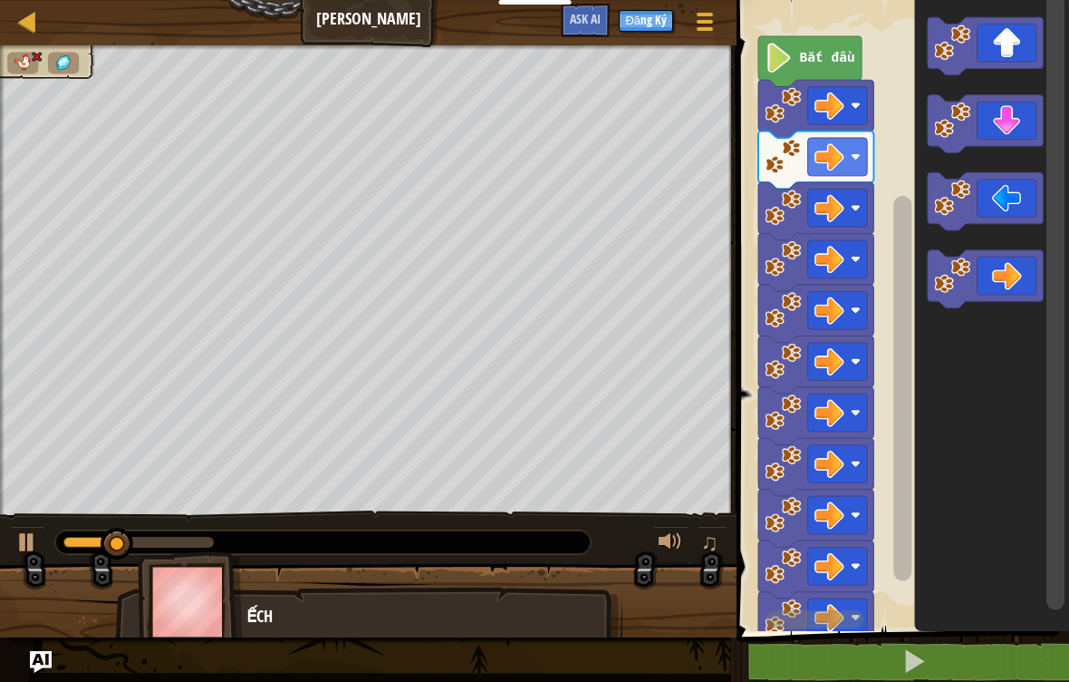
click at [1015, 293] on icon "Không gian làm việc Blockly" at bounding box center [985, 279] width 115 height 58
click at [1013, 201] on icon "Không gian làm việc Blockly" at bounding box center [985, 201] width 115 height 58
click at [992, 200] on icon "Không gian làm việc Blockly" at bounding box center [985, 201] width 115 height 58
click at [995, 202] on icon "Không gian làm việc Blockly" at bounding box center [985, 201] width 115 height 58
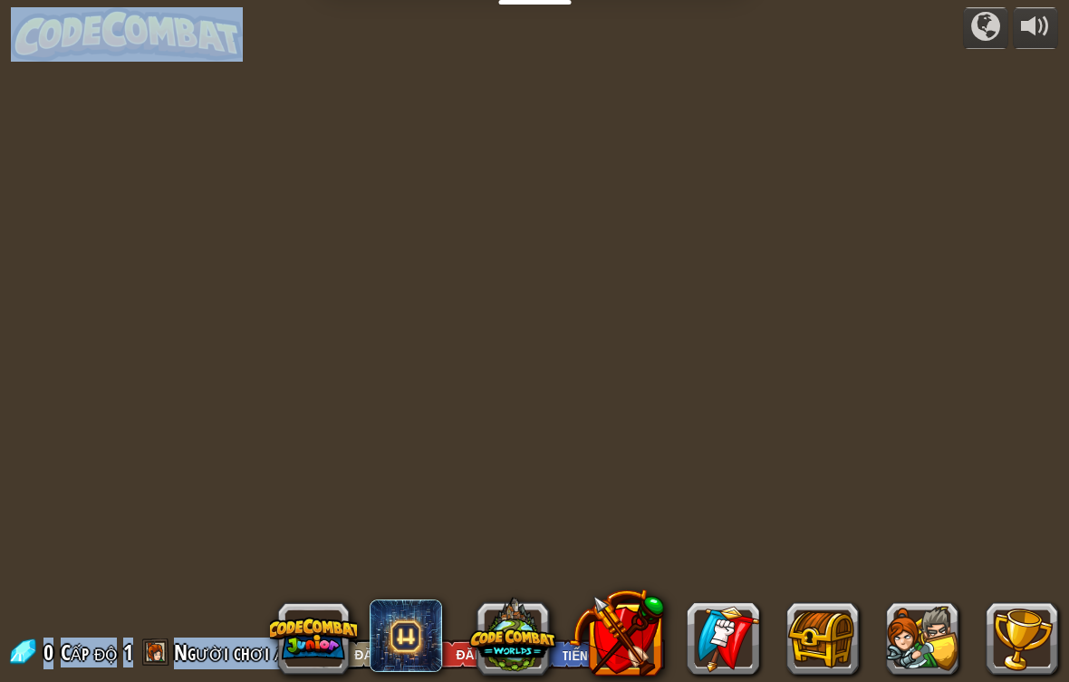
select select "vi"
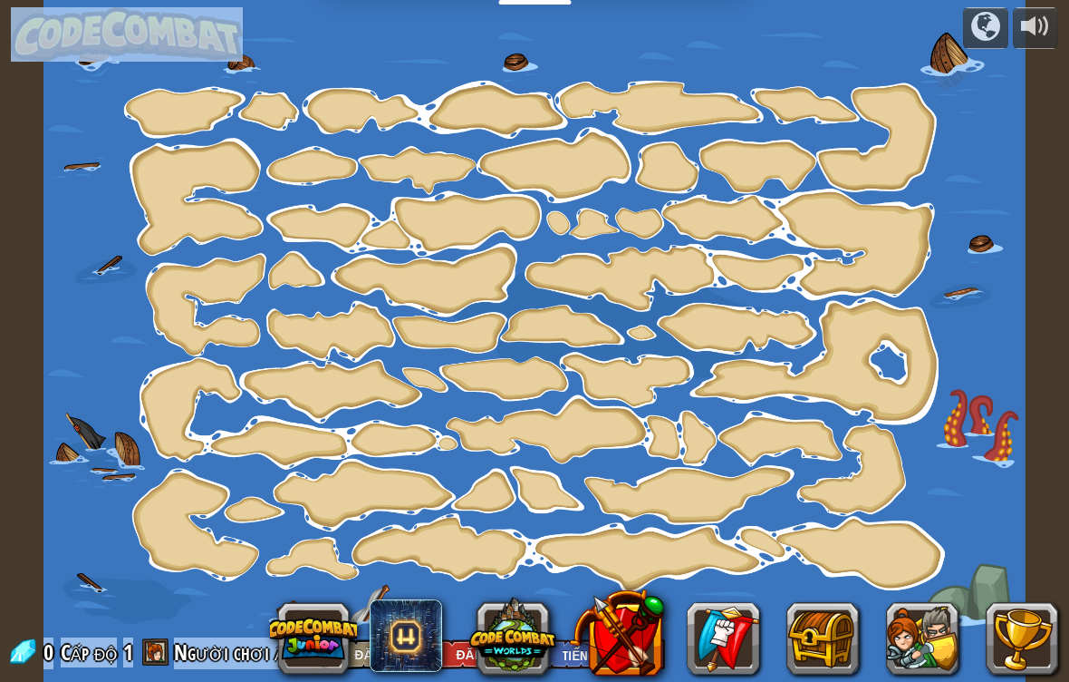
select select "vi"
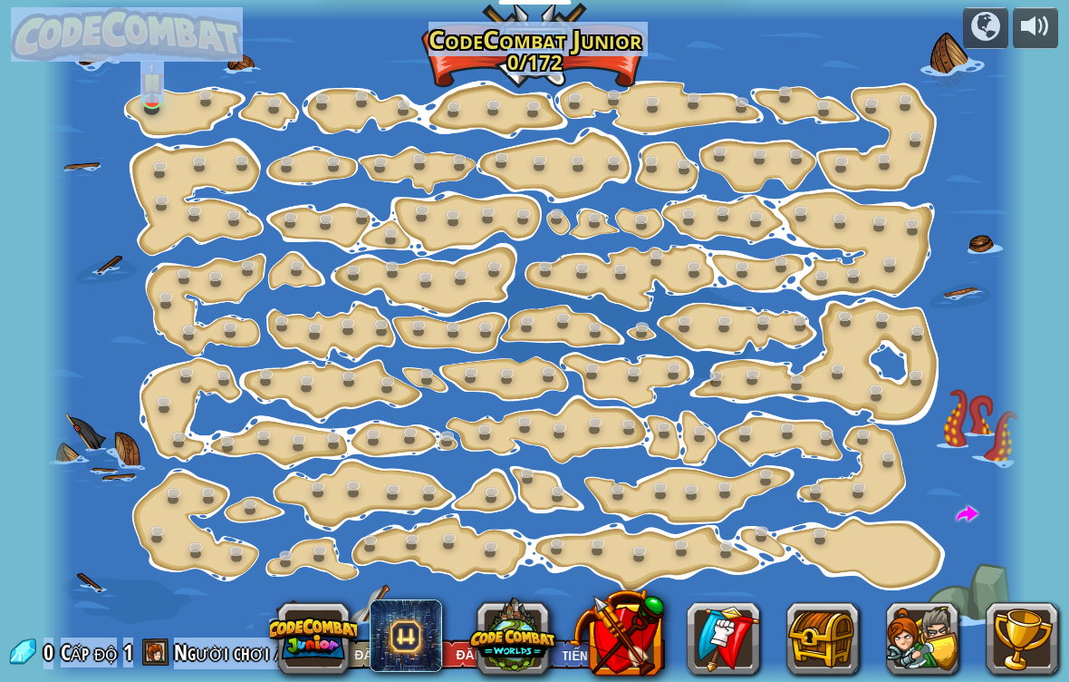
click at [203, 123] on div at bounding box center [535, 341] width 982 height 682
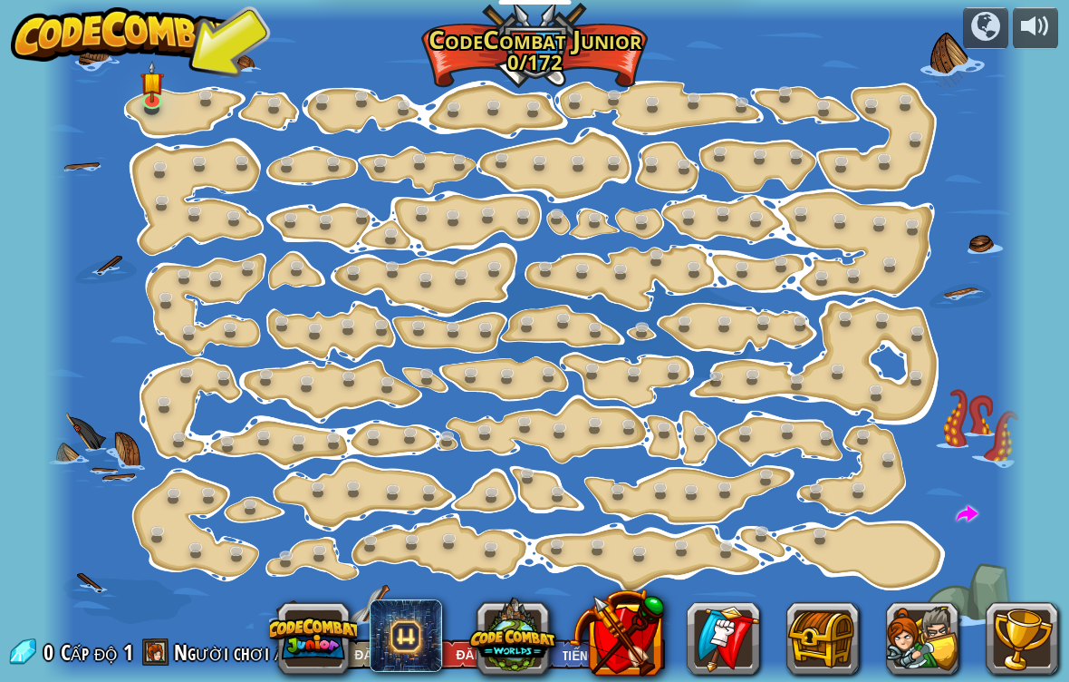
click at [157, 99] on img at bounding box center [152, 82] width 24 height 42
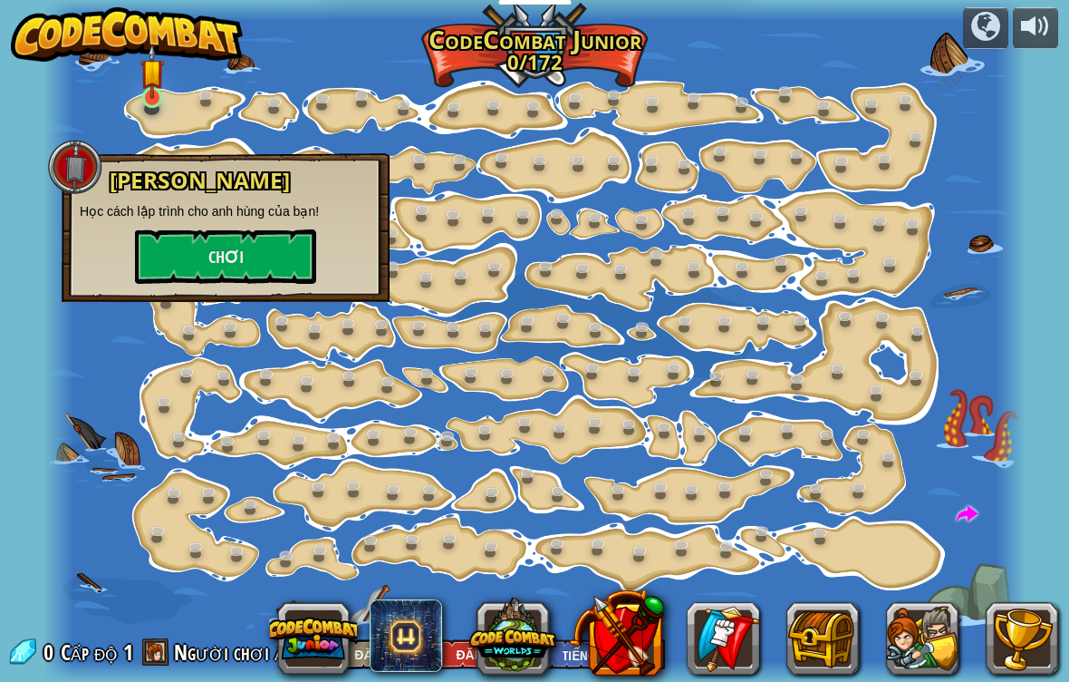
click at [157, 102] on link at bounding box center [154, 99] width 36 height 36
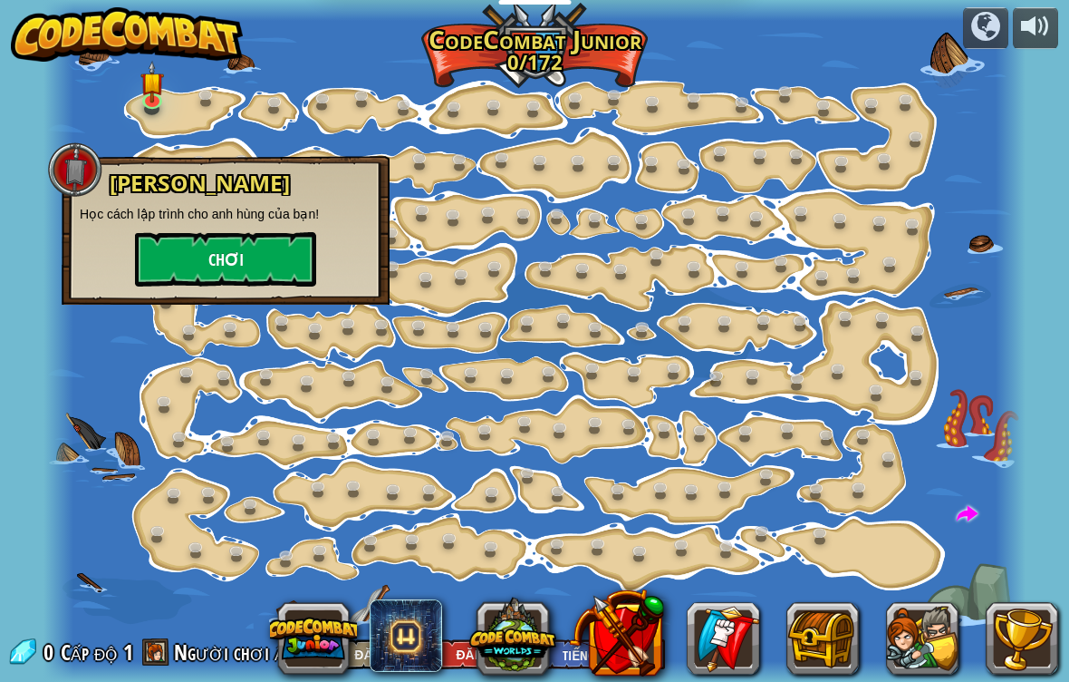
click at [194, 266] on button "Chơi" at bounding box center [225, 259] width 181 height 54
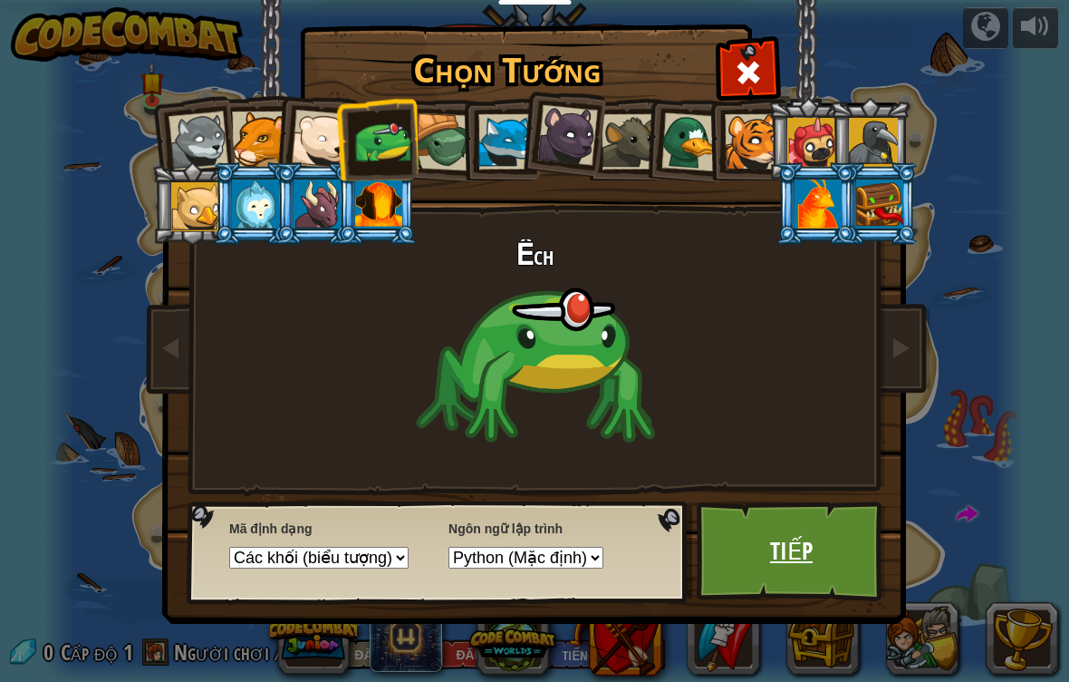
click at [780, 576] on link "Tiếp" at bounding box center [791, 551] width 189 height 100
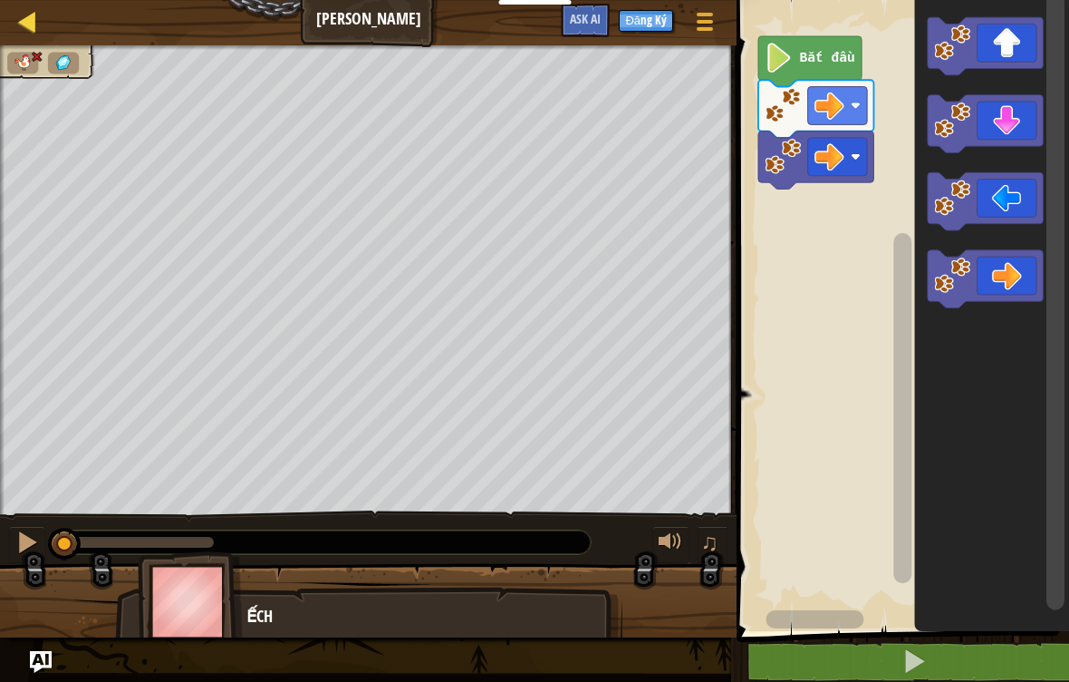
click at [24, 23] on div at bounding box center [27, 21] width 23 height 23
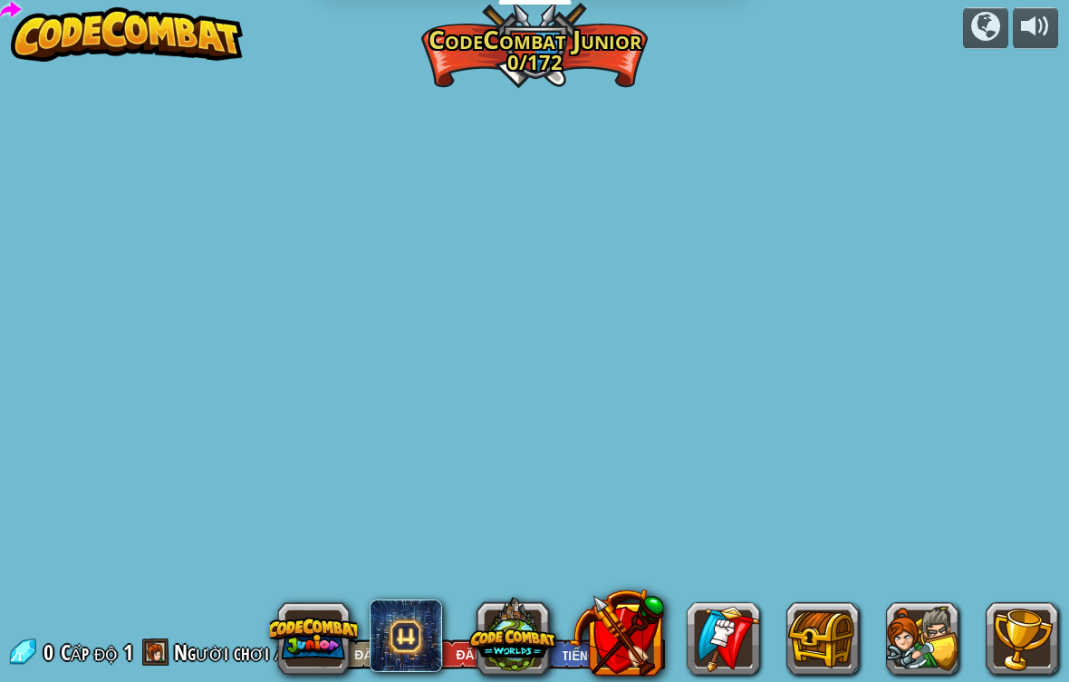
select select "vi"
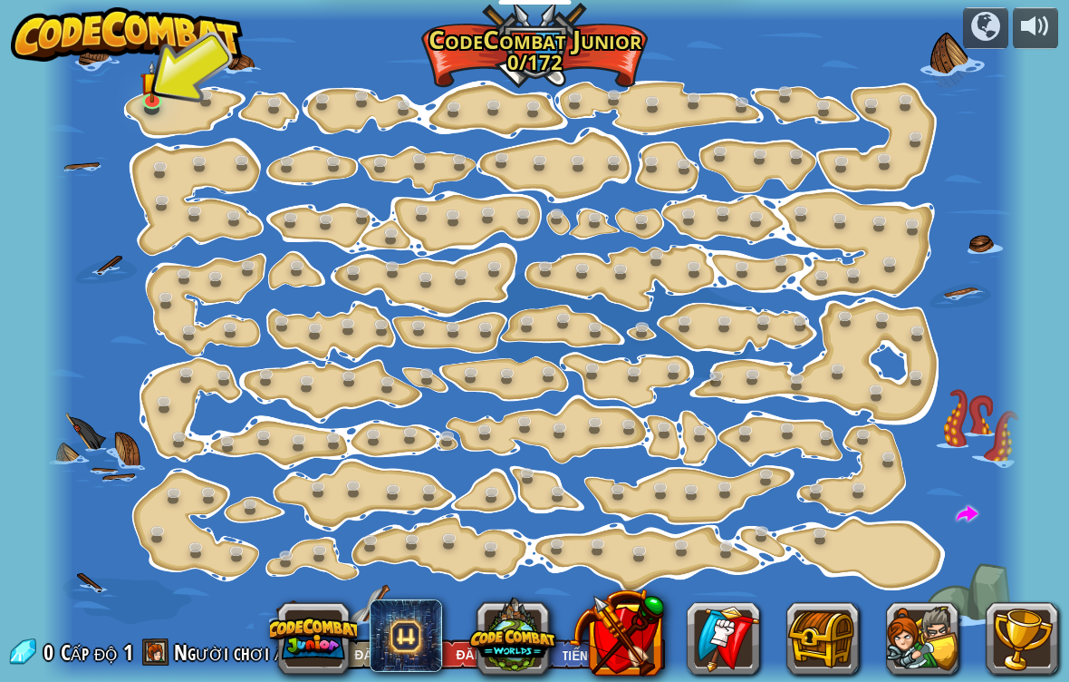
click at [167, 91] on div at bounding box center [535, 341] width 982 height 682
click at [162, 98] on img at bounding box center [152, 71] width 24 height 55
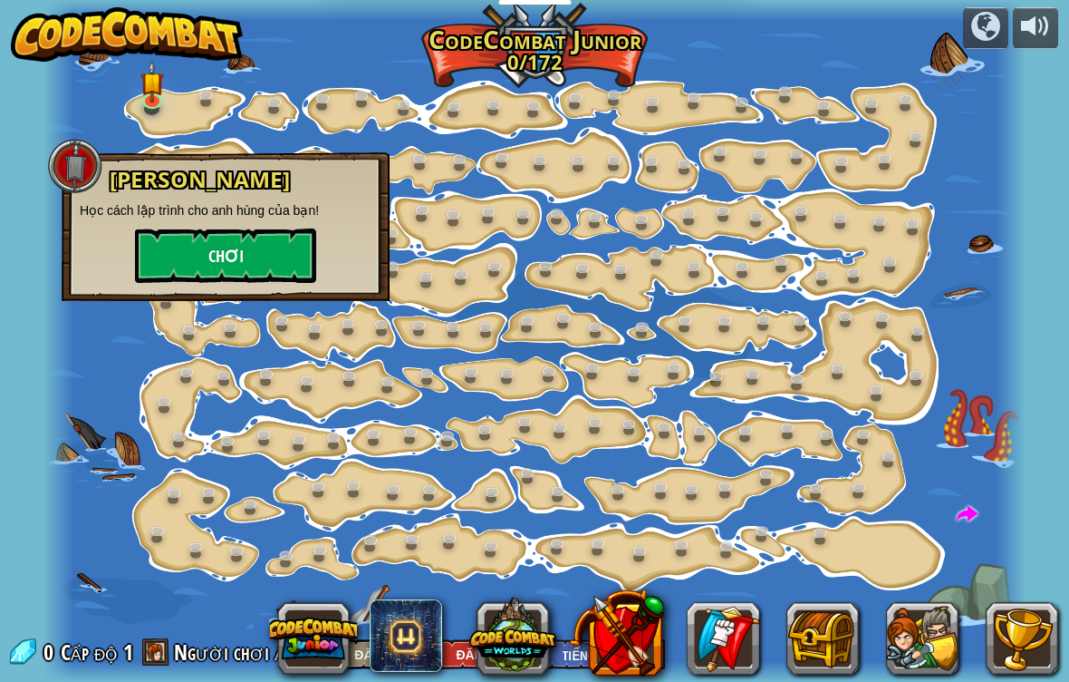
click at [238, 246] on button "Chơi" at bounding box center [225, 255] width 181 height 54
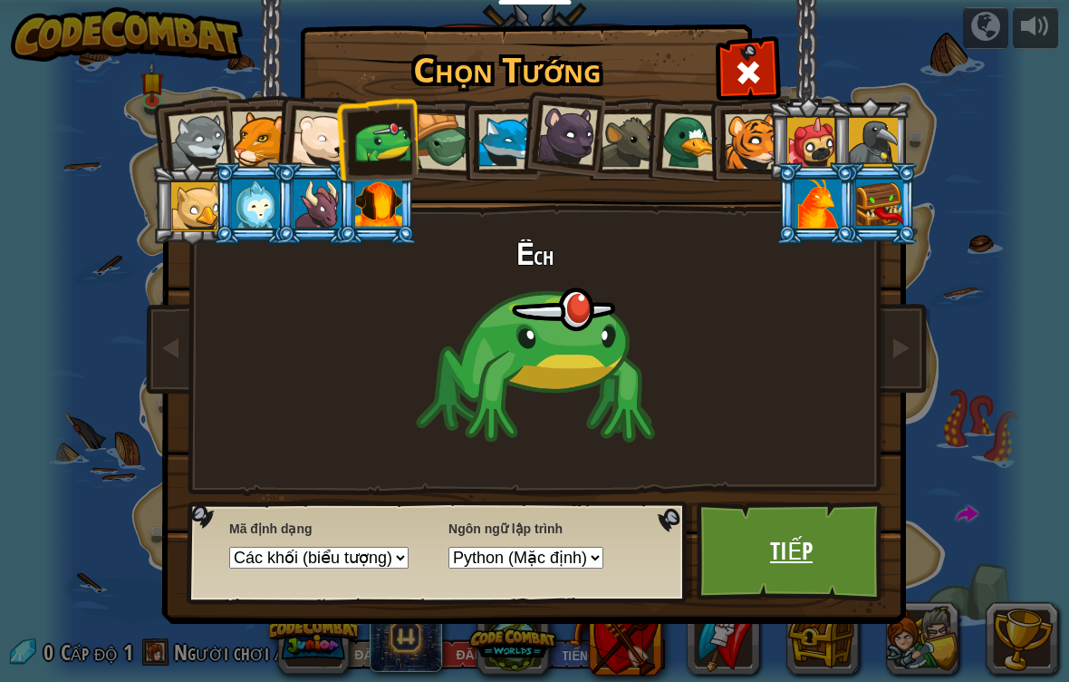
click at [807, 541] on link "Tiếp" at bounding box center [791, 551] width 189 height 100
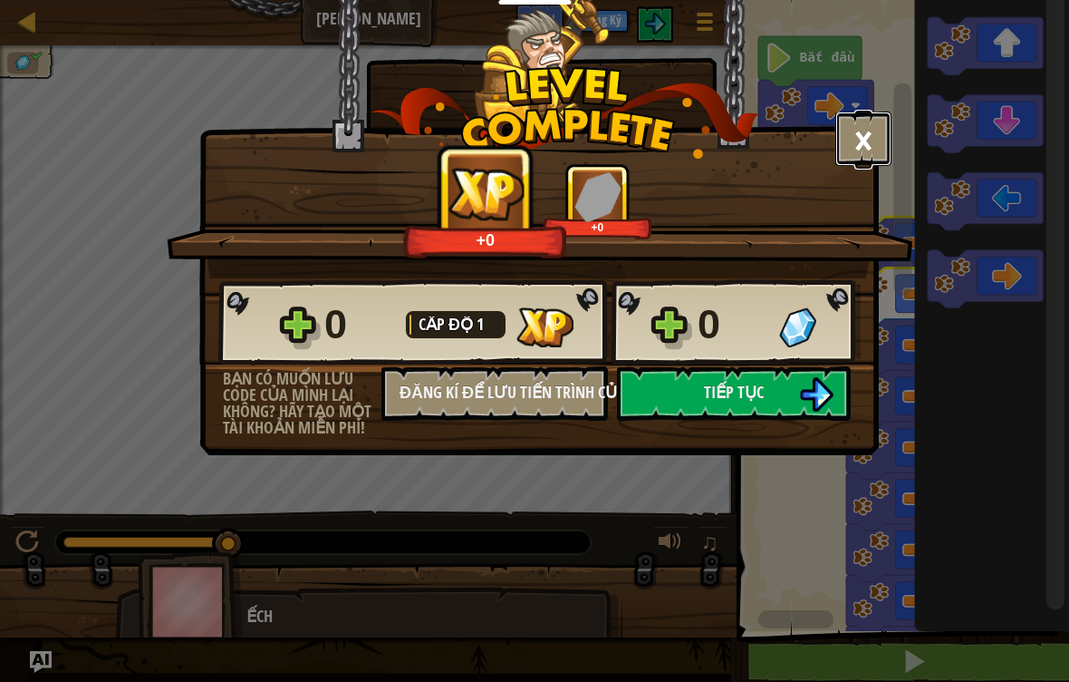
click at [859, 151] on button "×" at bounding box center [864, 138] width 56 height 54
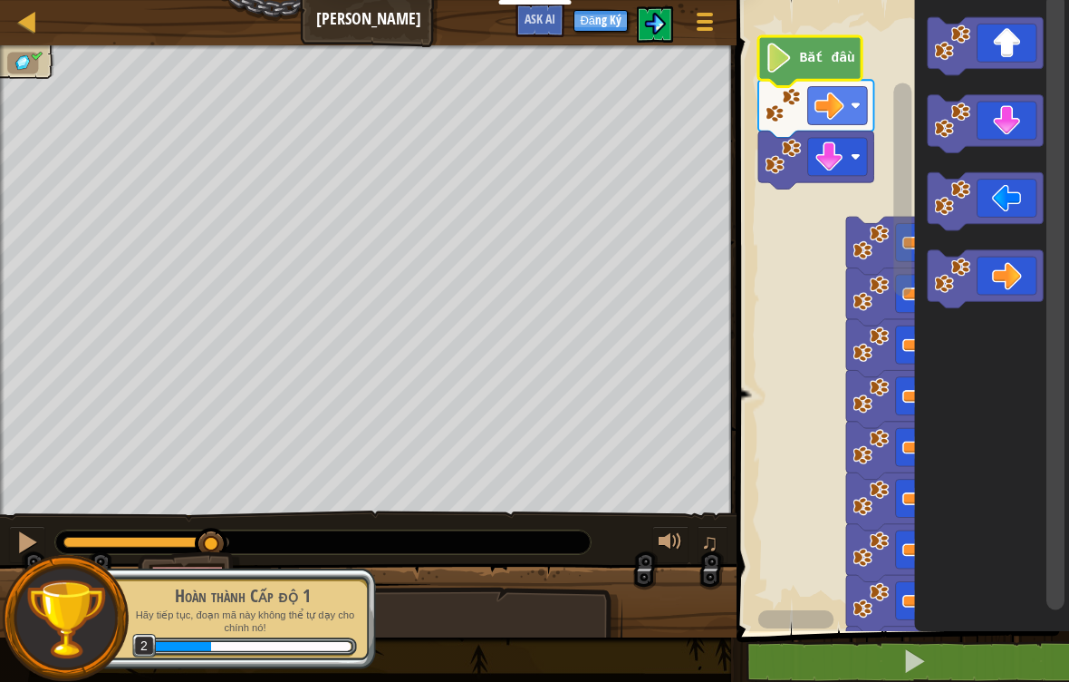
click at [664, 32] on img at bounding box center [655, 24] width 22 height 22
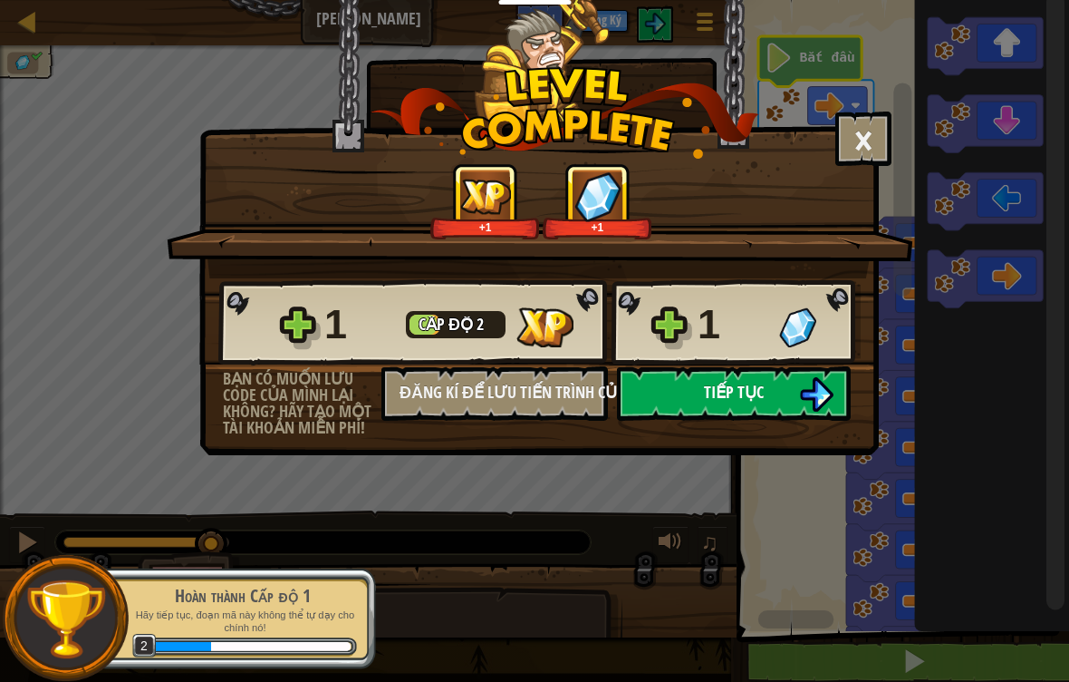
click at [758, 411] on button "Tiếp tục" at bounding box center [734, 393] width 234 height 54
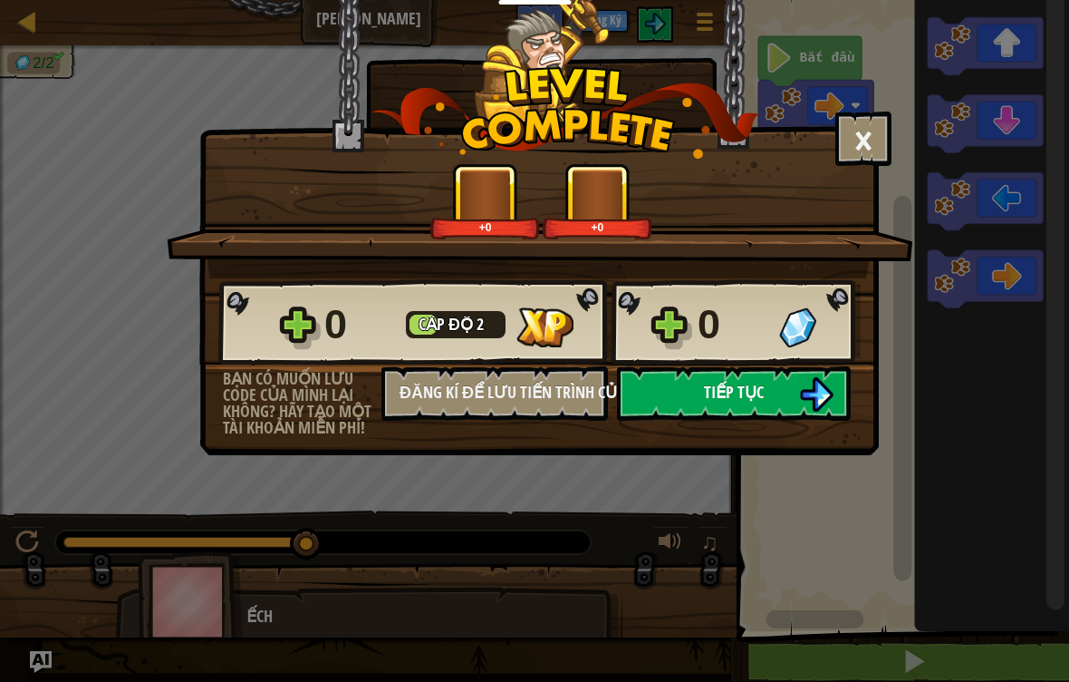
click at [784, 405] on button "Tiếp tục" at bounding box center [734, 393] width 234 height 54
click at [689, 398] on button "Tiếp tục" at bounding box center [734, 393] width 234 height 54
click at [740, 402] on span "Tiếp tục" at bounding box center [734, 392] width 60 height 23
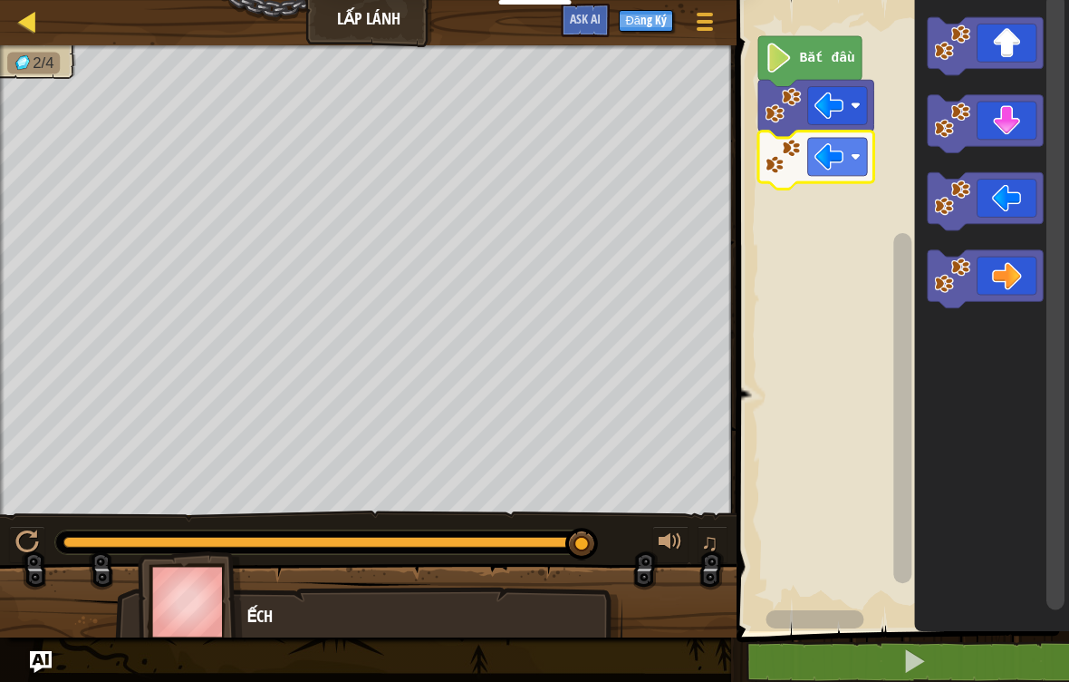
click at [37, 31] on div at bounding box center [27, 21] width 23 height 23
select select "vi"
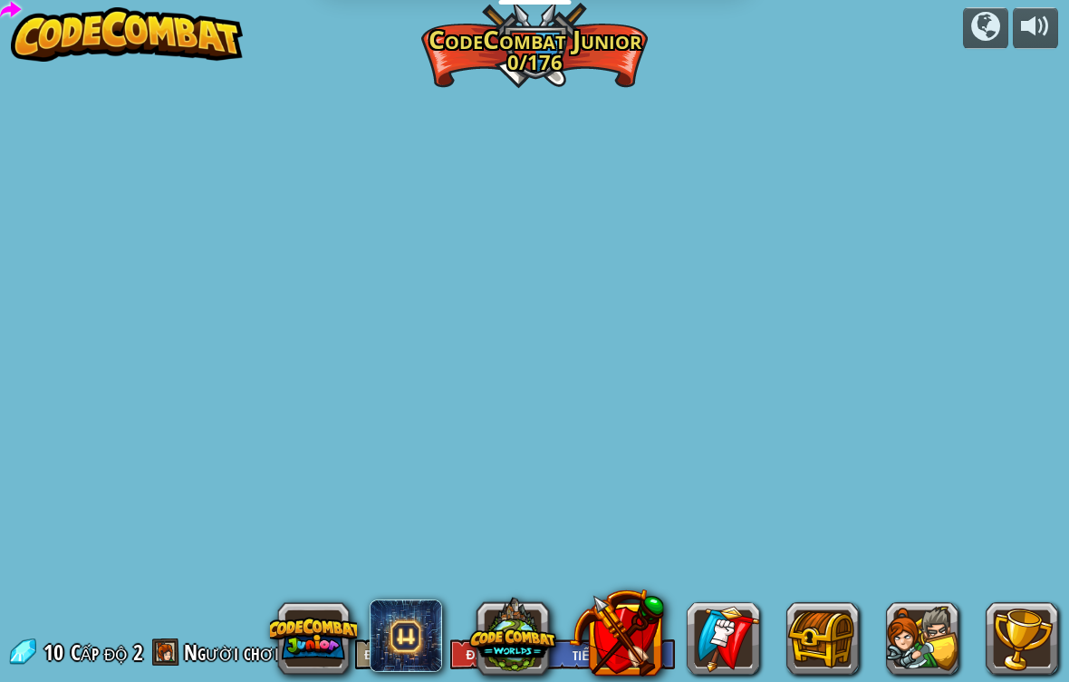
select select "vi"
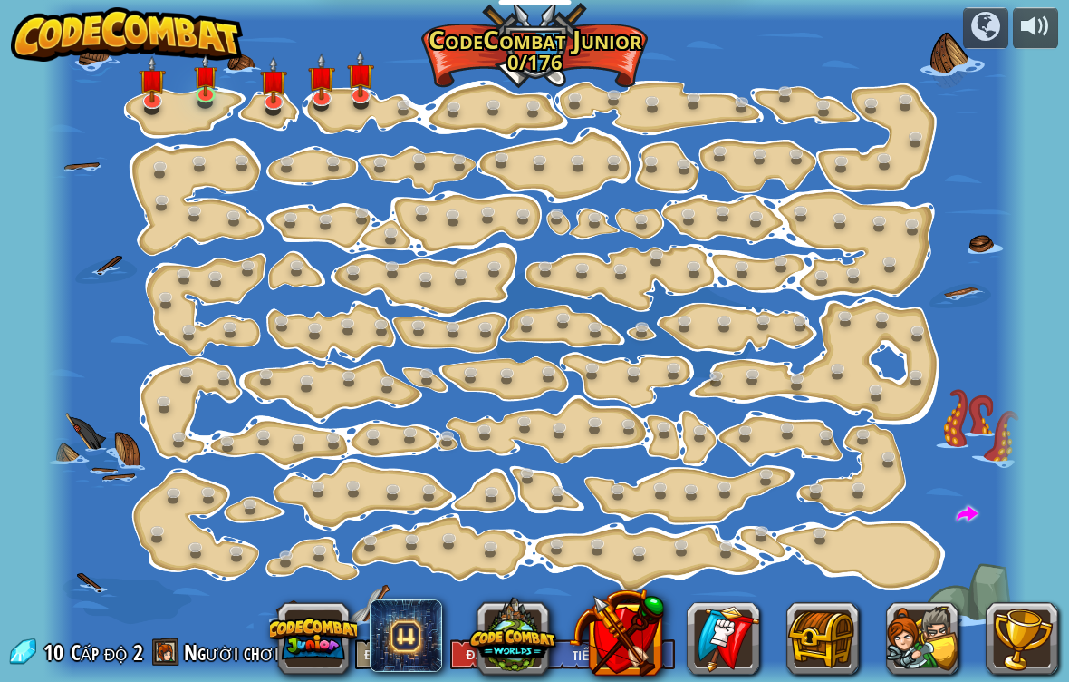
click at [34, 27] on img at bounding box center [127, 34] width 232 height 54
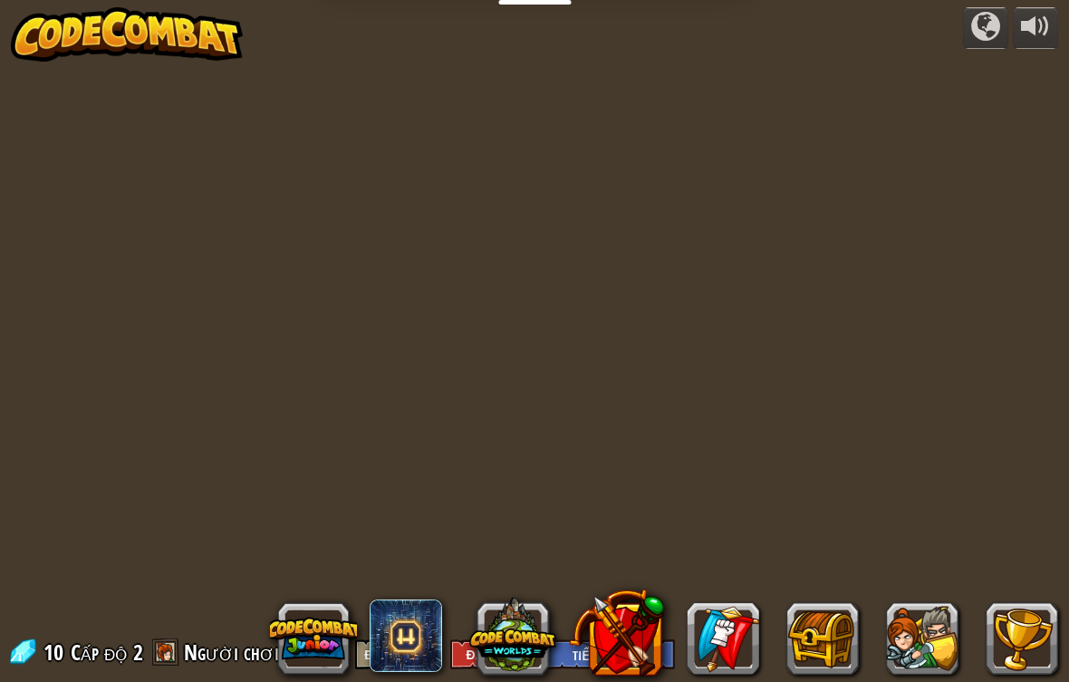
select select "vi"
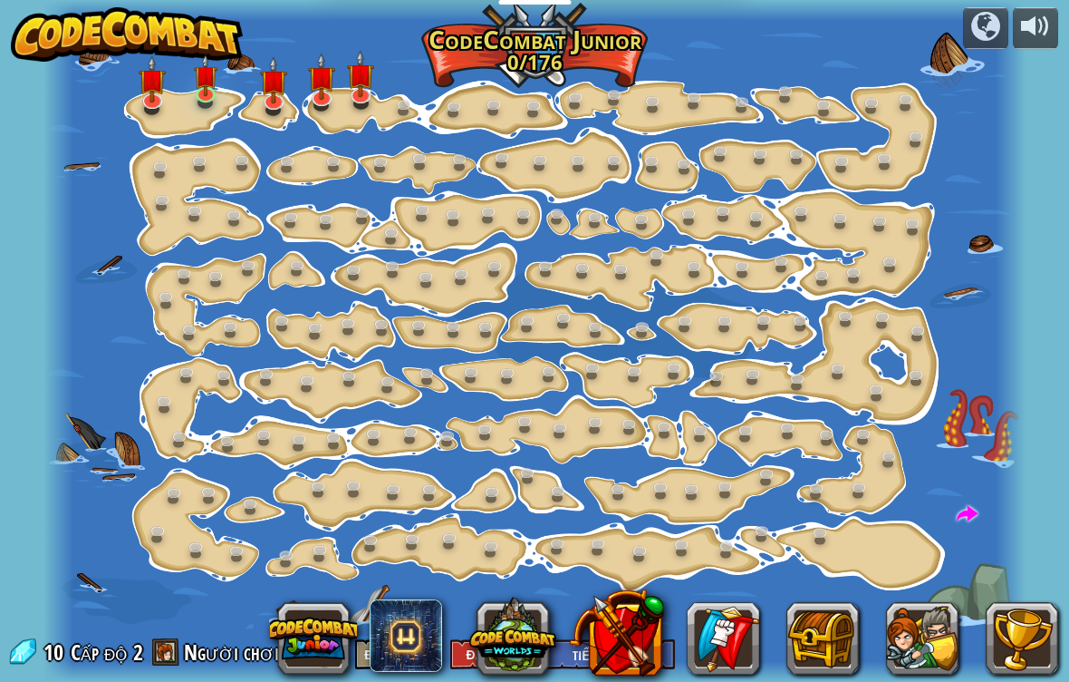
select select "vi"
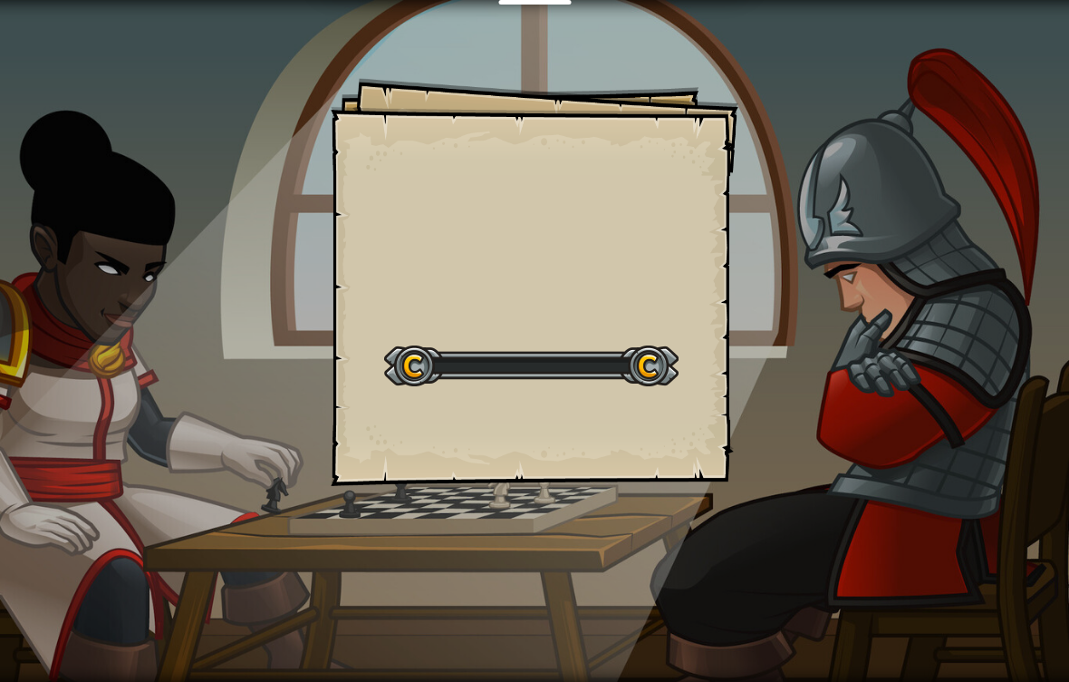
select select "vi"
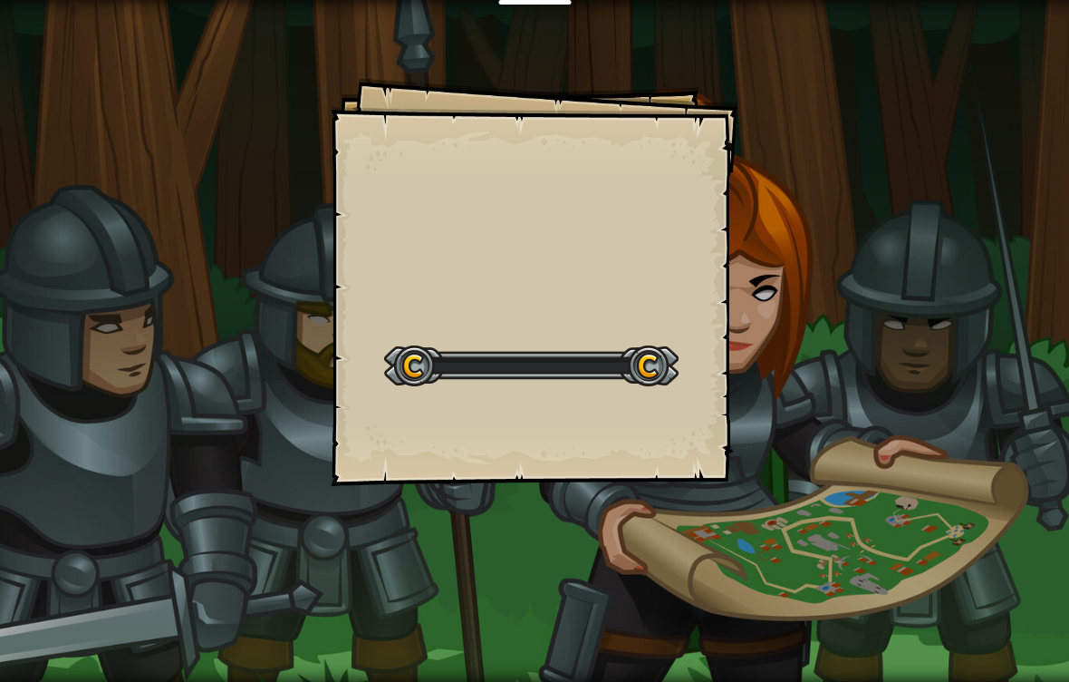
select select "vi"
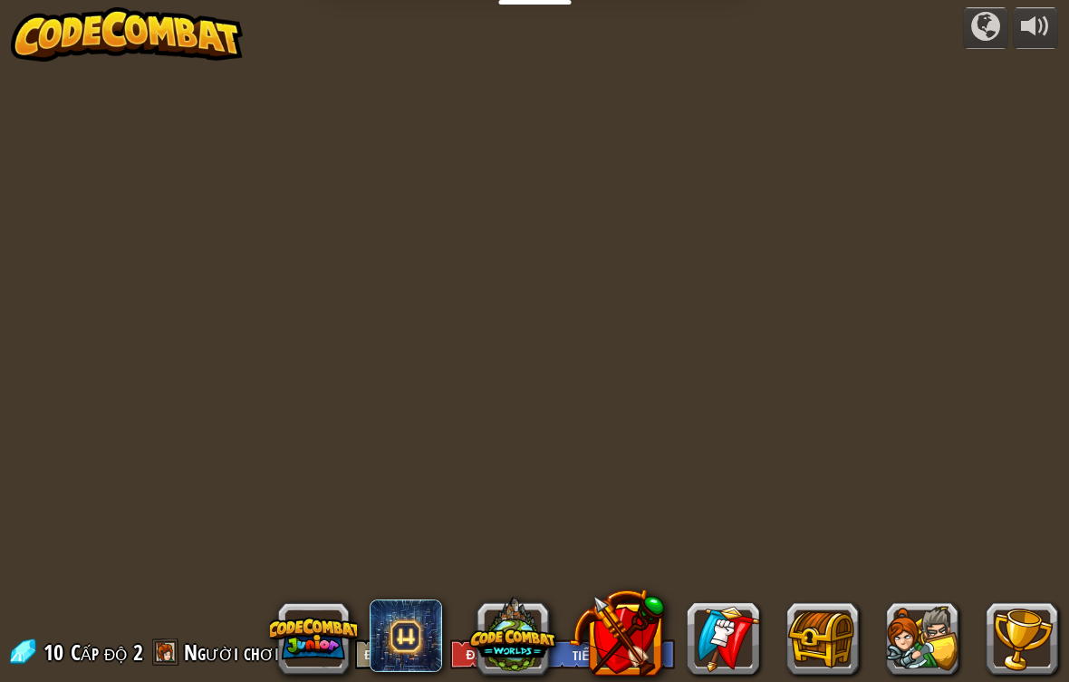
select select "vi"
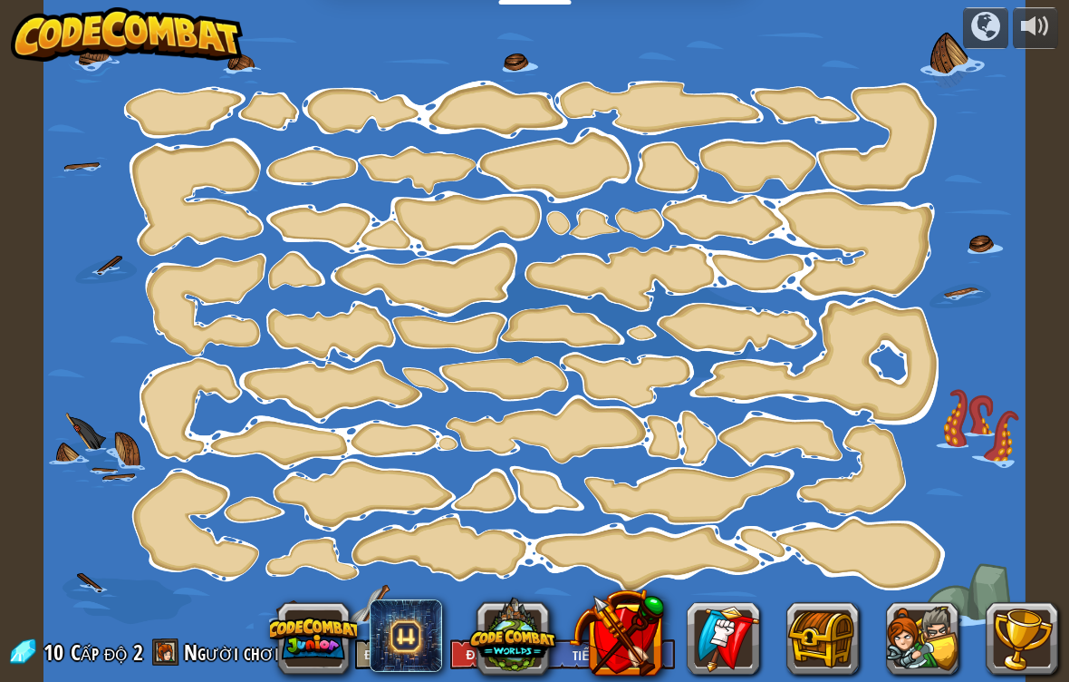
select select "vi"
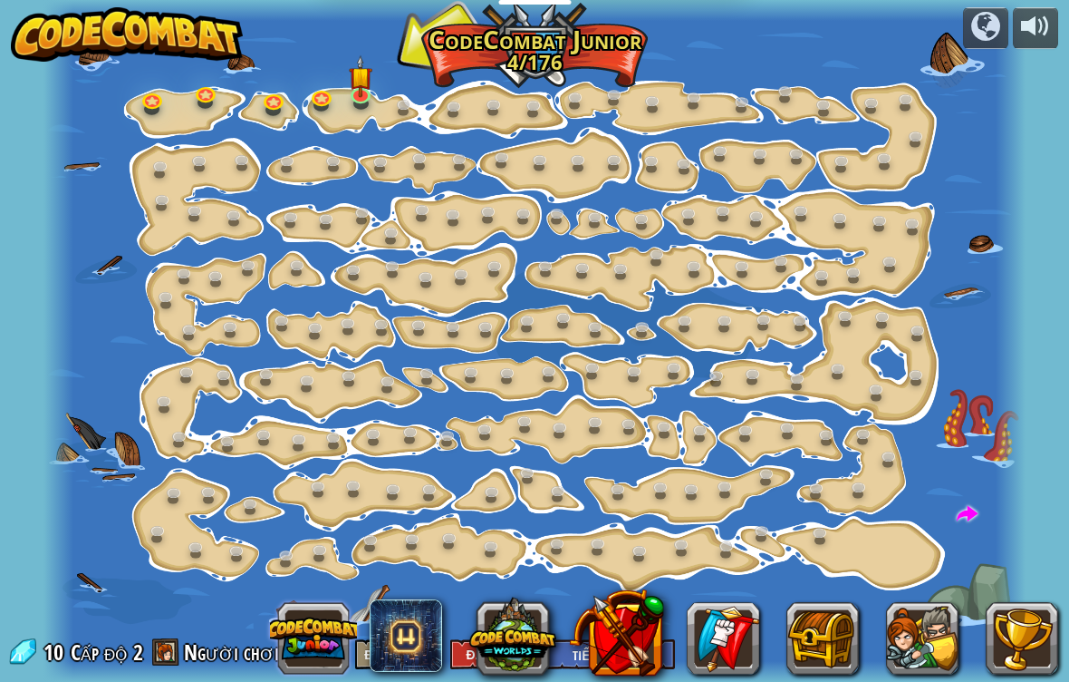
click at [302, 634] on button at bounding box center [313, 638] width 87 height 87
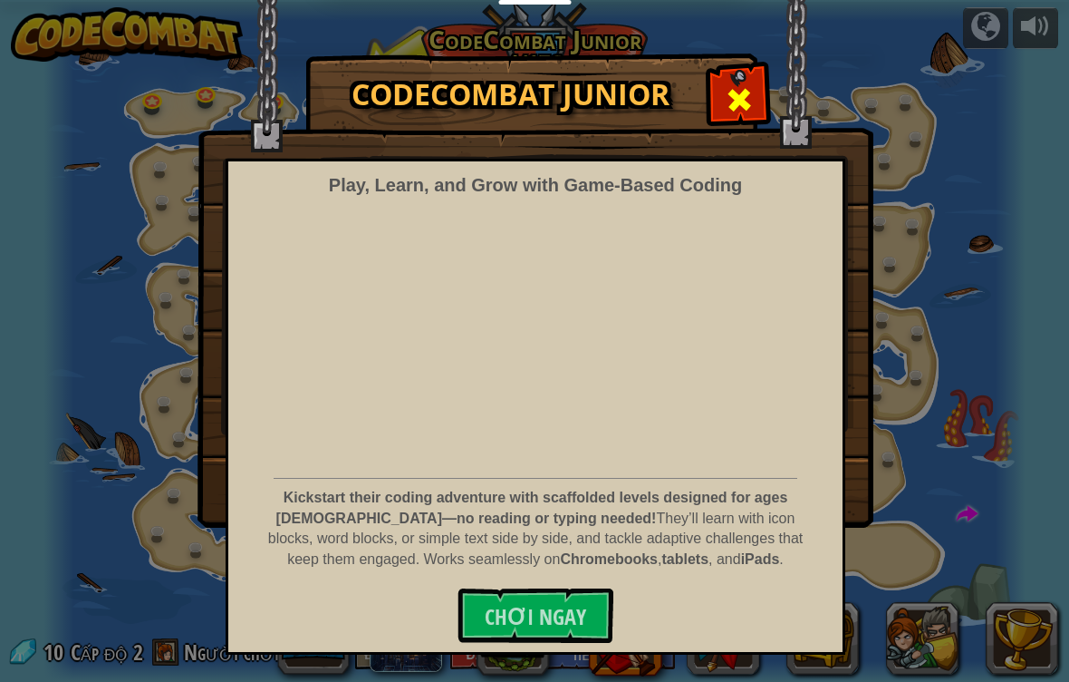
click at [746, 101] on span at bounding box center [739, 99] width 29 height 29
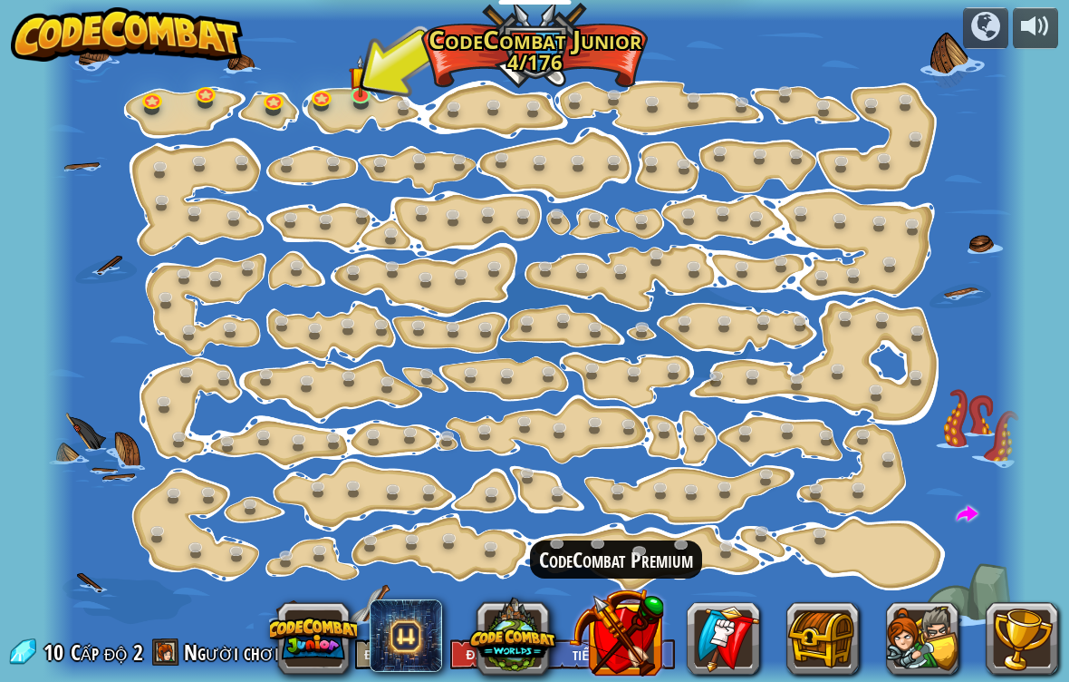
click at [601, 648] on button at bounding box center [616, 632] width 95 height 95
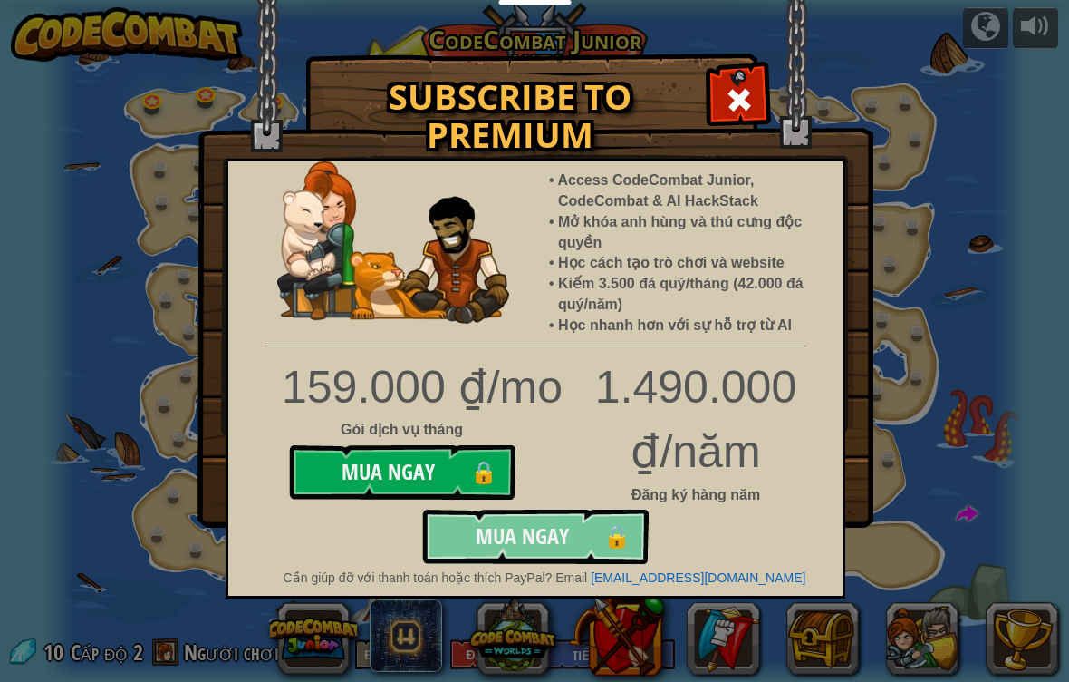
click at [649, 537] on button "Mua Ngay 🔒" at bounding box center [535, 536] width 227 height 54
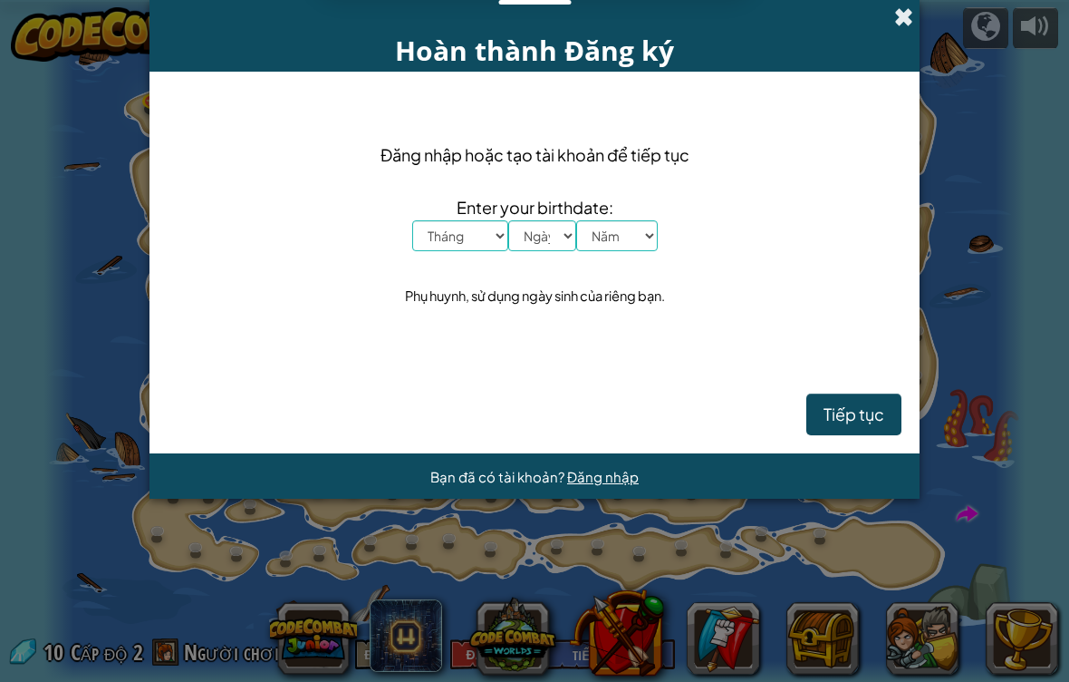
click at [912, 17] on span at bounding box center [904, 16] width 19 height 19
